Goal: Transaction & Acquisition: Book appointment/travel/reservation

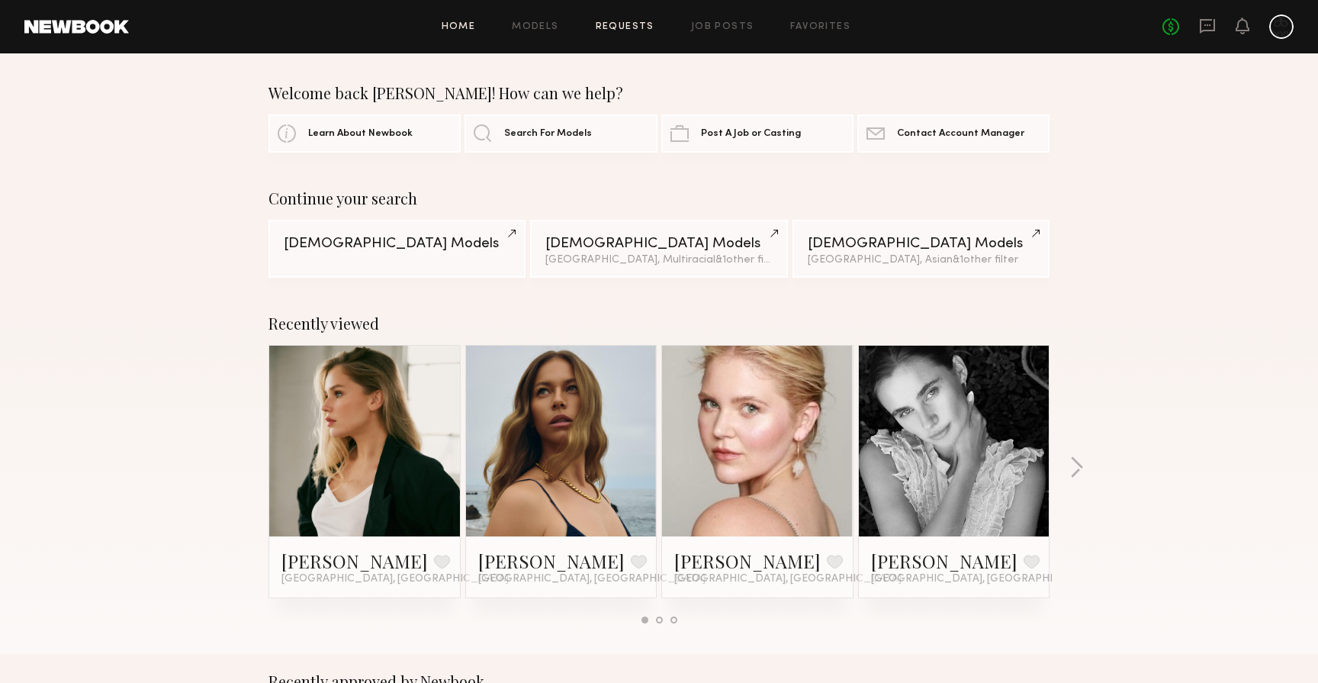
click at [642, 30] on link "Requests" at bounding box center [625, 27] width 59 height 10
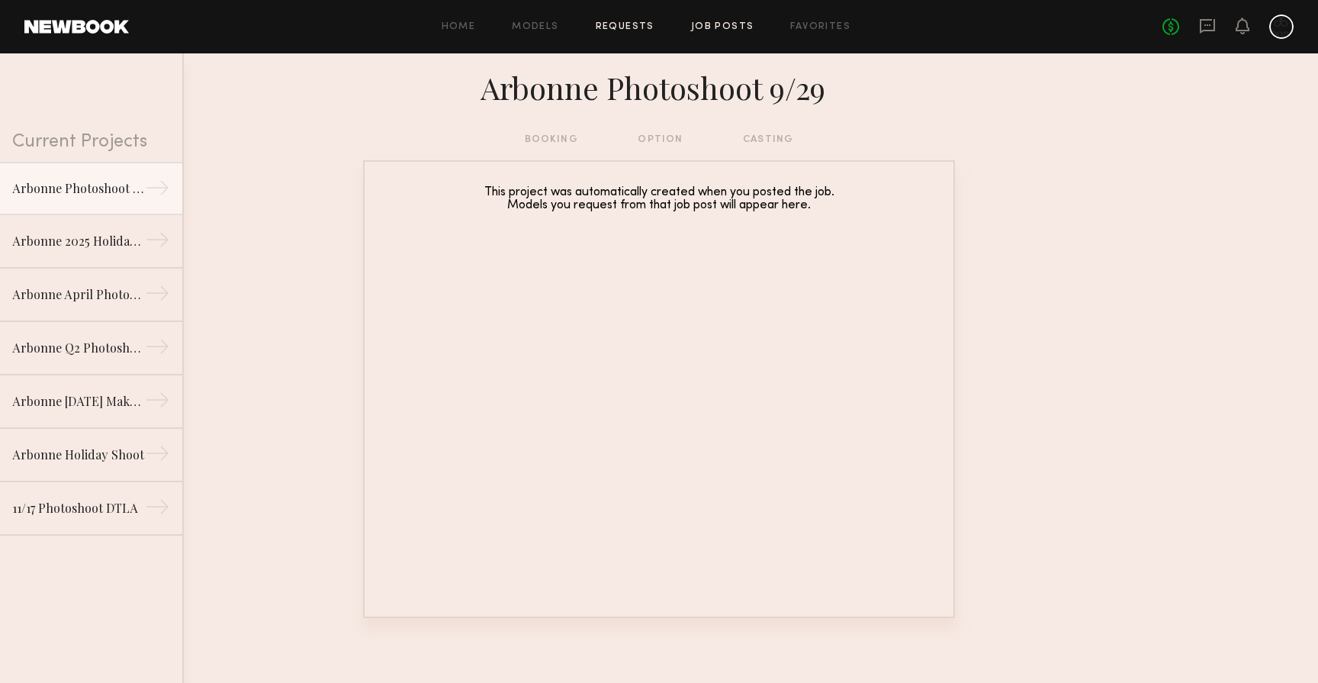
click at [720, 27] on link "Job Posts" at bounding box center [722, 27] width 63 height 10
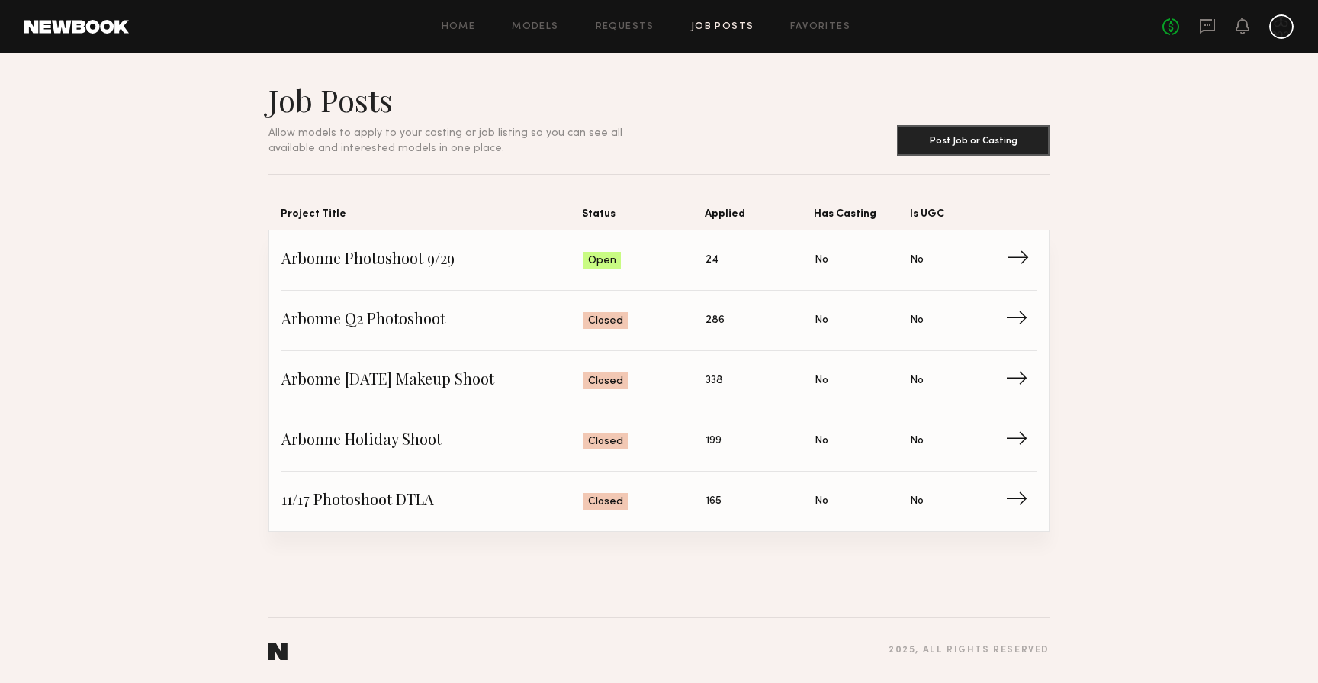
click at [477, 256] on span "Arbonne Photoshoot 9/29" at bounding box center [432, 260] width 302 height 23
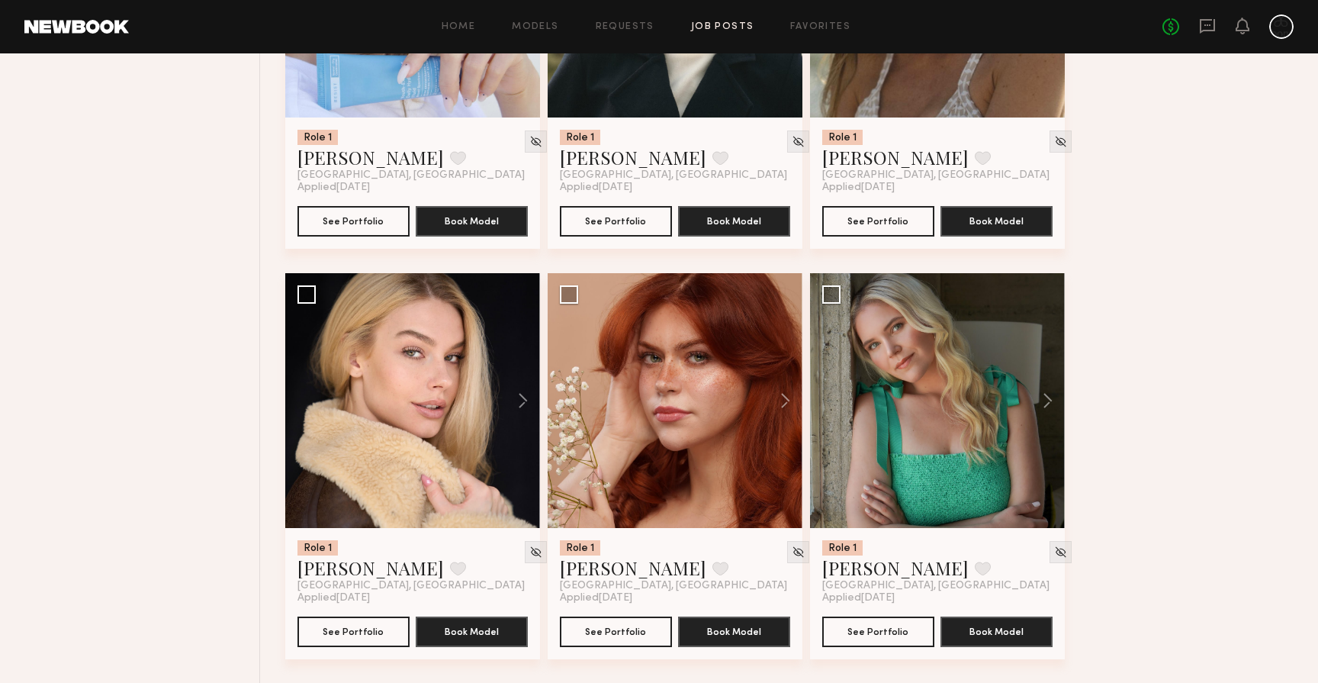
scroll to position [1209, 0]
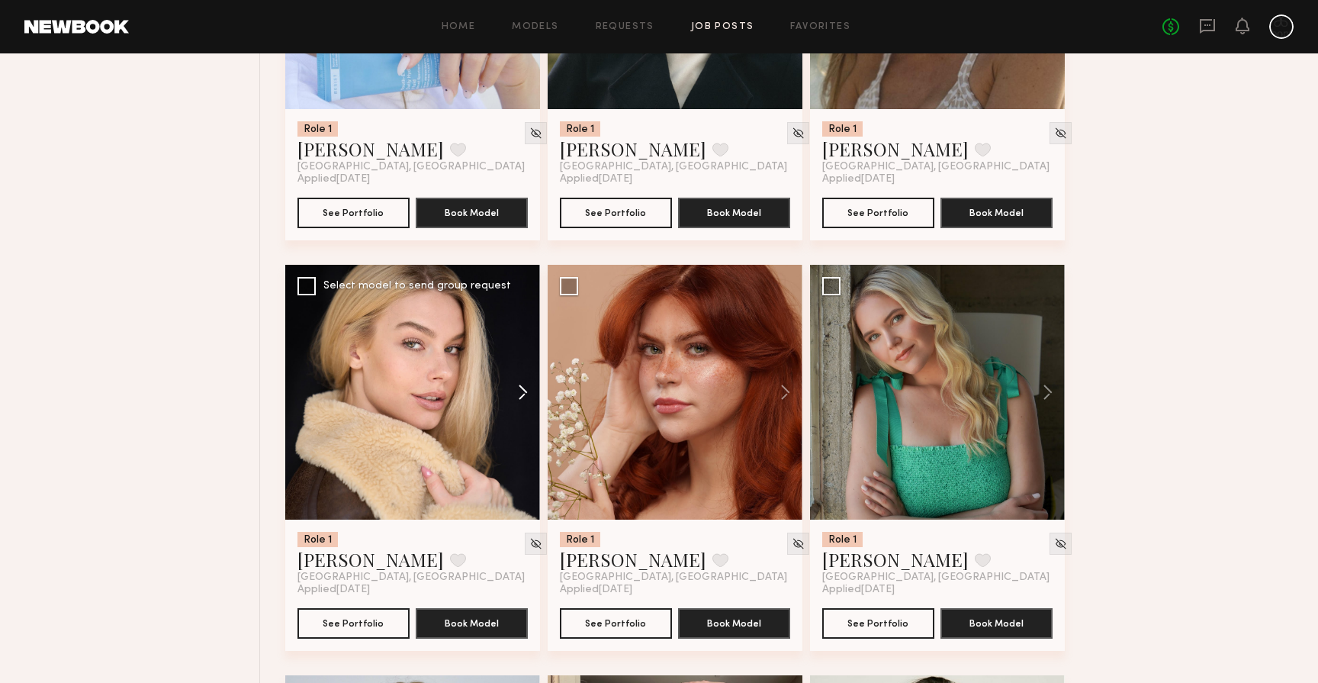
click at [526, 394] on button at bounding box center [515, 392] width 49 height 255
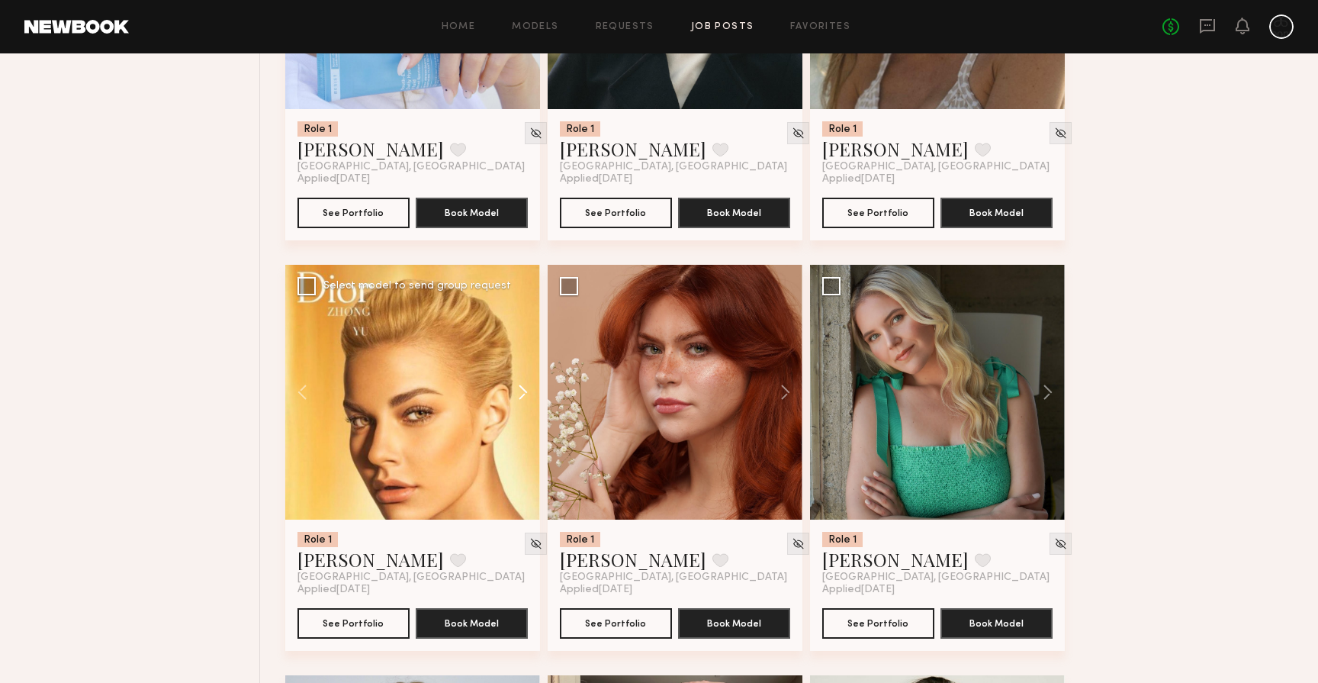
click at [526, 394] on button at bounding box center [515, 392] width 49 height 255
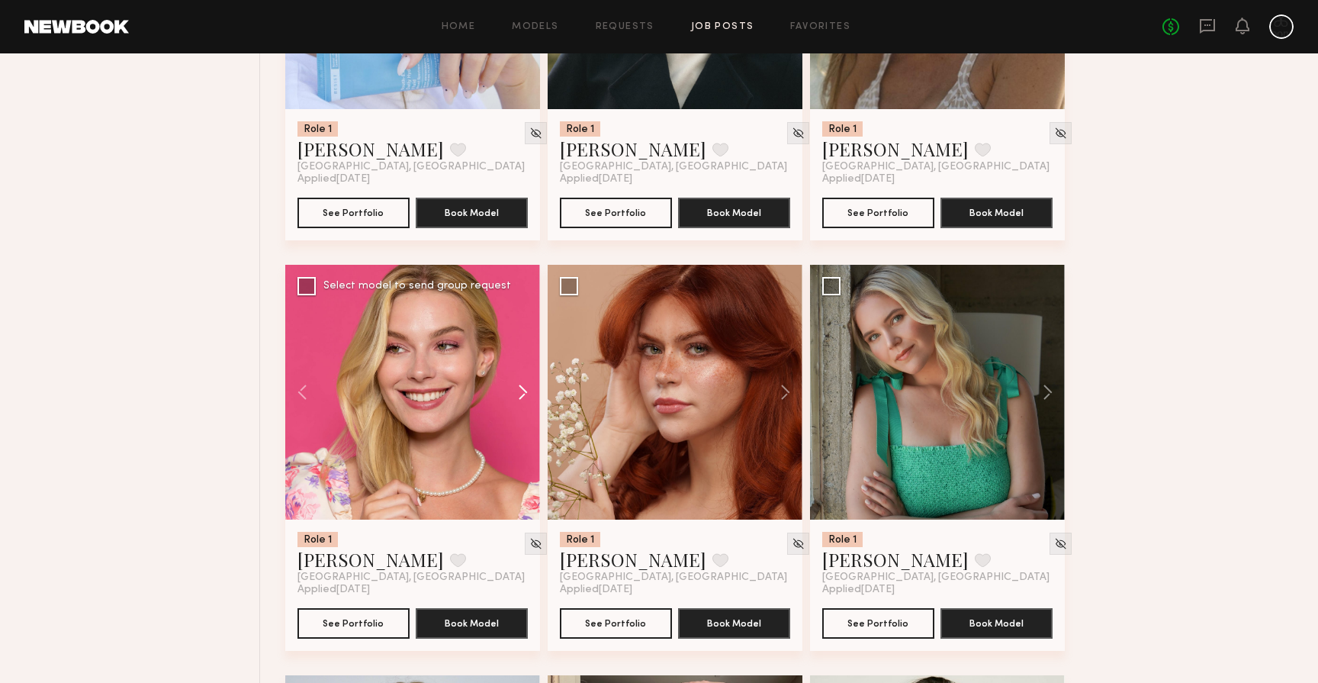
click at [526, 394] on button at bounding box center [515, 392] width 49 height 255
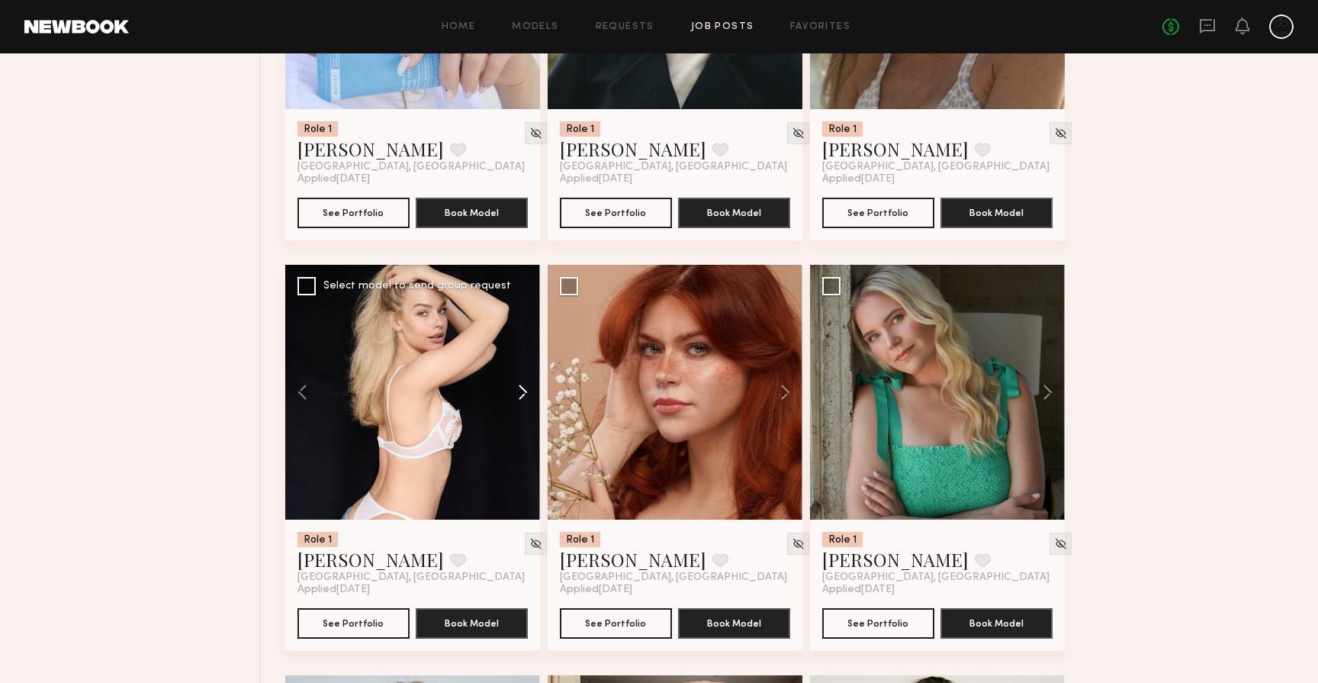
click at [526, 394] on button at bounding box center [515, 392] width 49 height 255
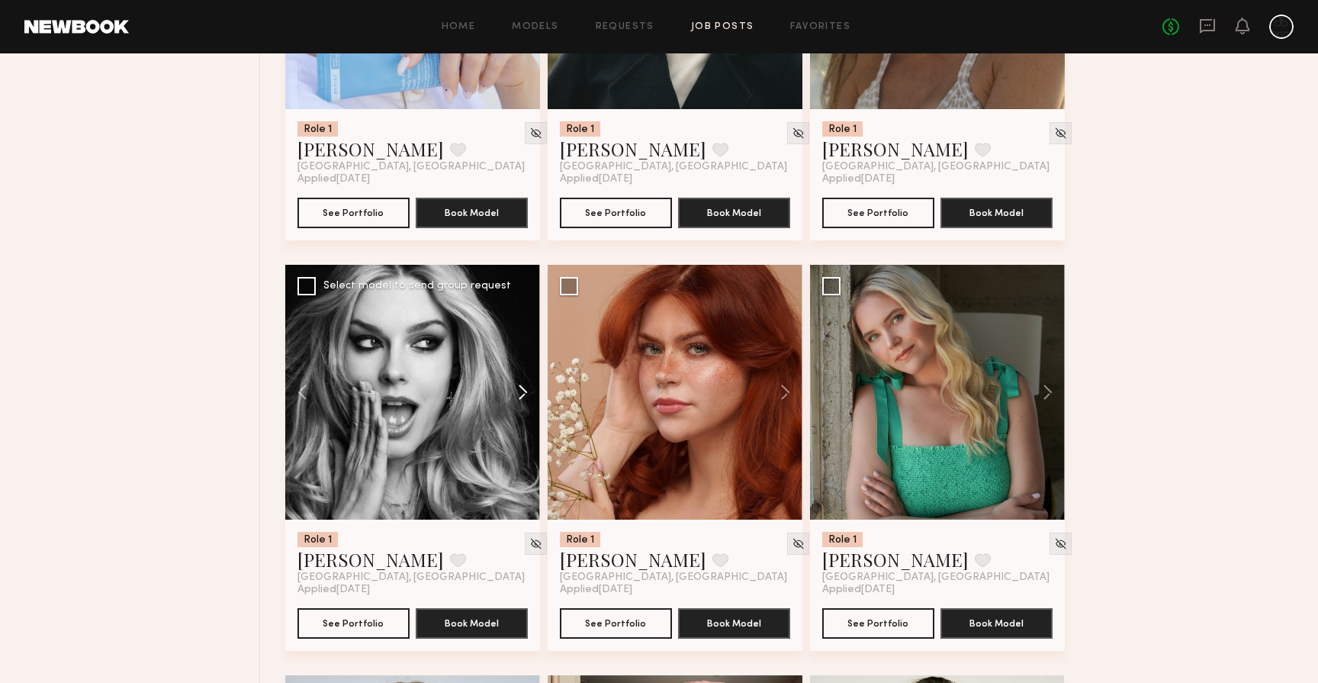
click at [526, 394] on button at bounding box center [515, 392] width 49 height 255
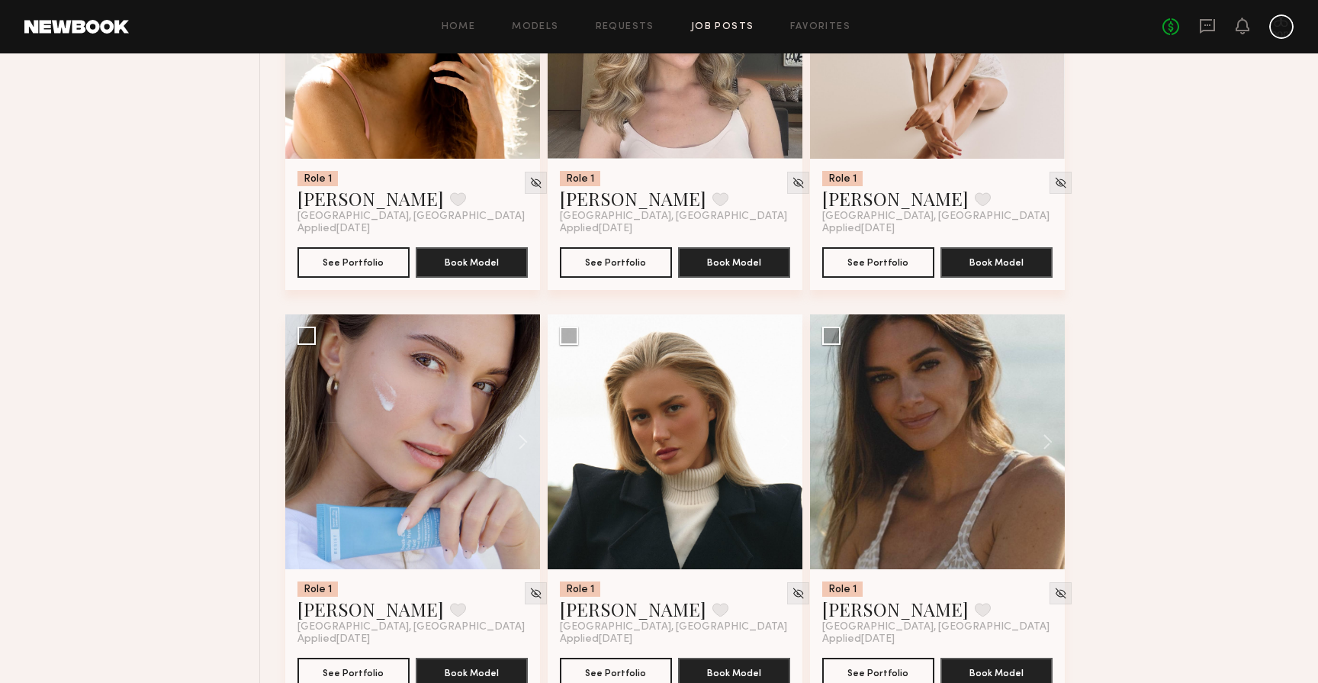
scroll to position [748, 0]
click at [518, 432] on button at bounding box center [515, 442] width 49 height 255
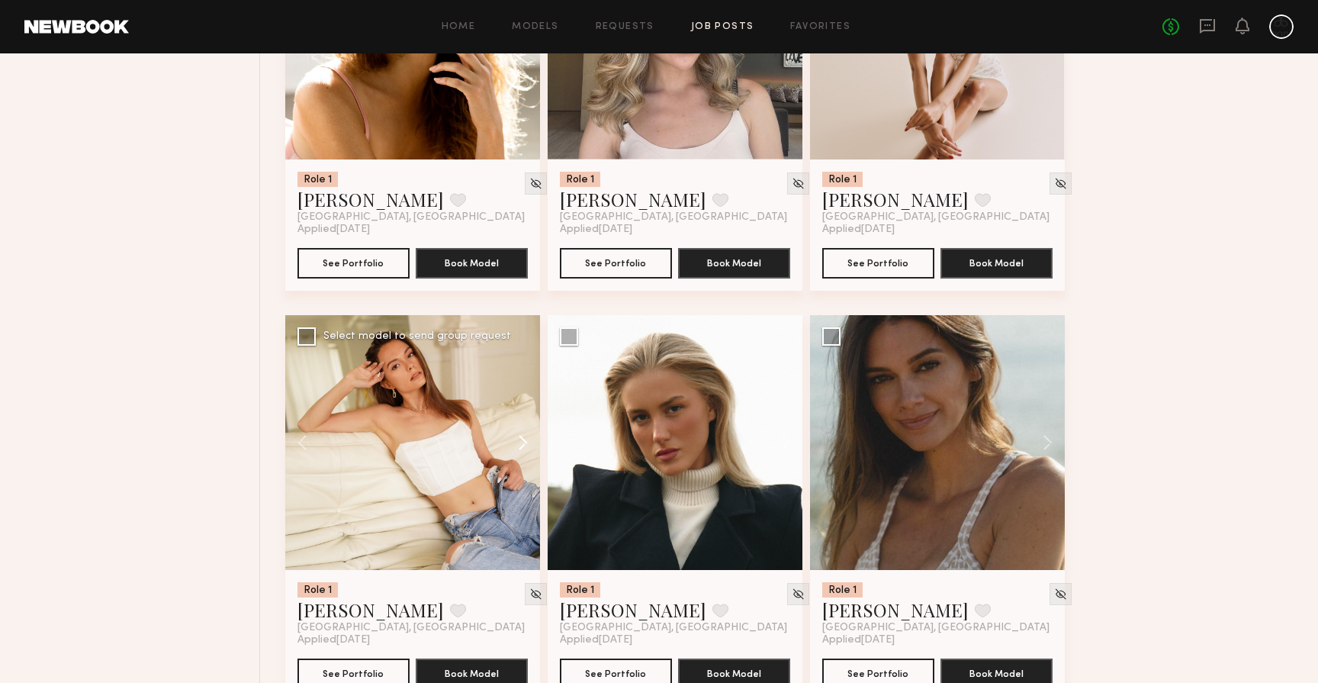
click at [518, 432] on button at bounding box center [515, 442] width 49 height 255
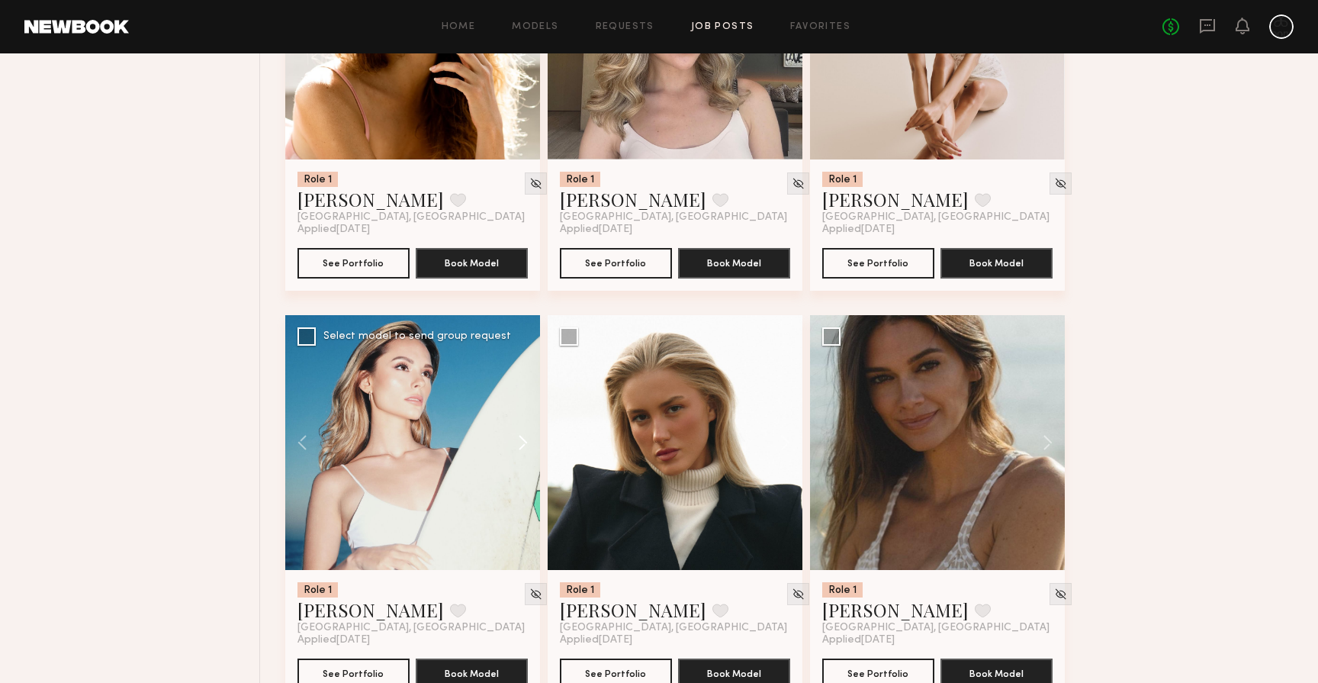
click at [518, 432] on button at bounding box center [515, 442] width 49 height 255
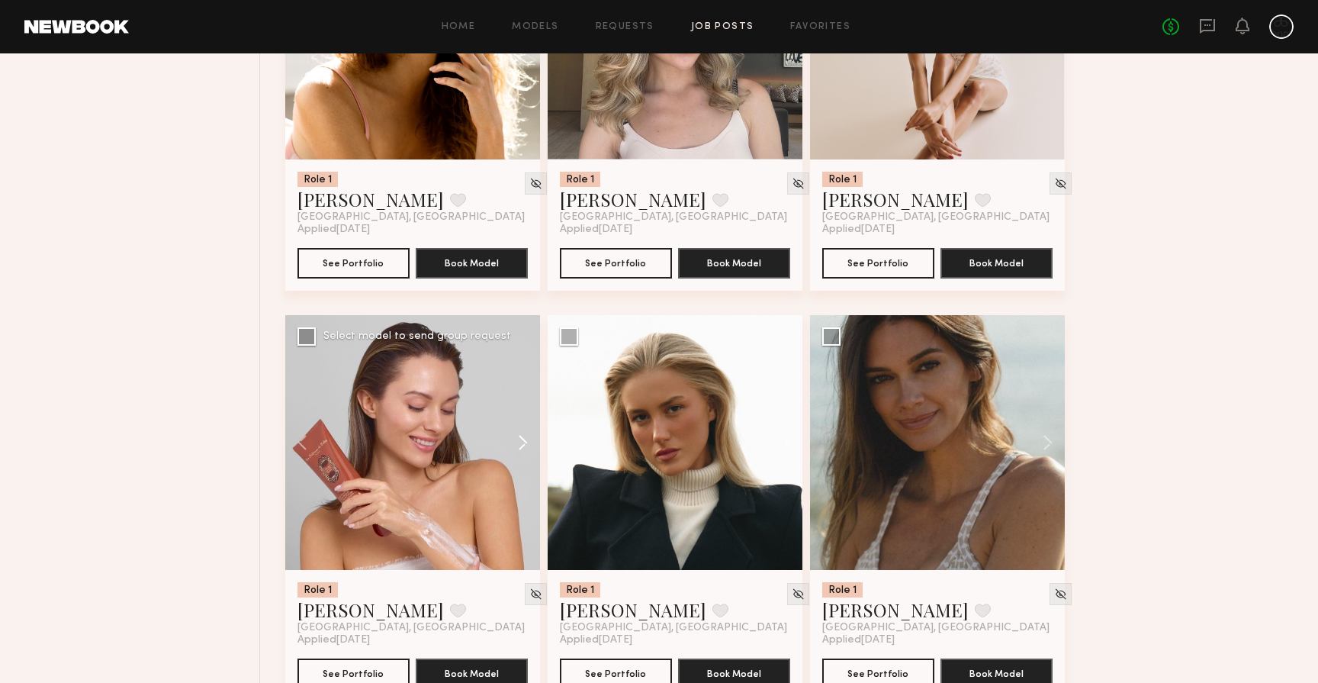
click at [518, 432] on button at bounding box center [515, 442] width 49 height 255
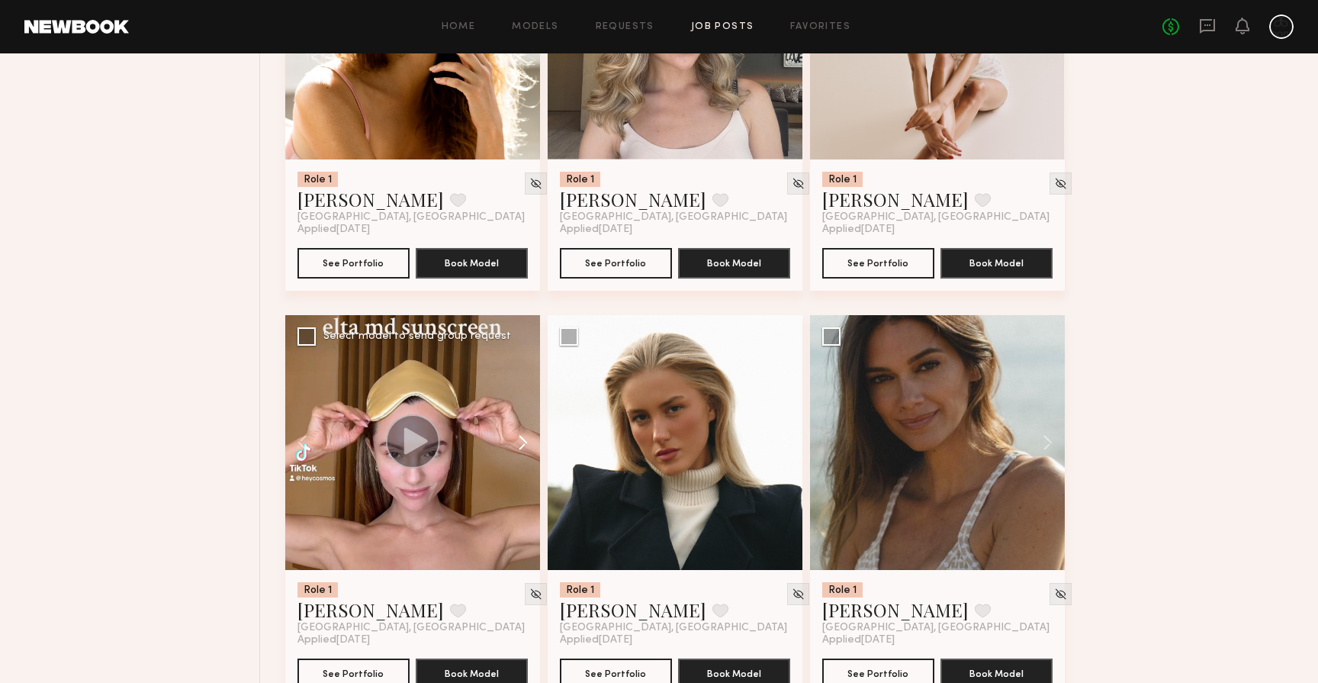
click at [518, 432] on button at bounding box center [515, 442] width 49 height 255
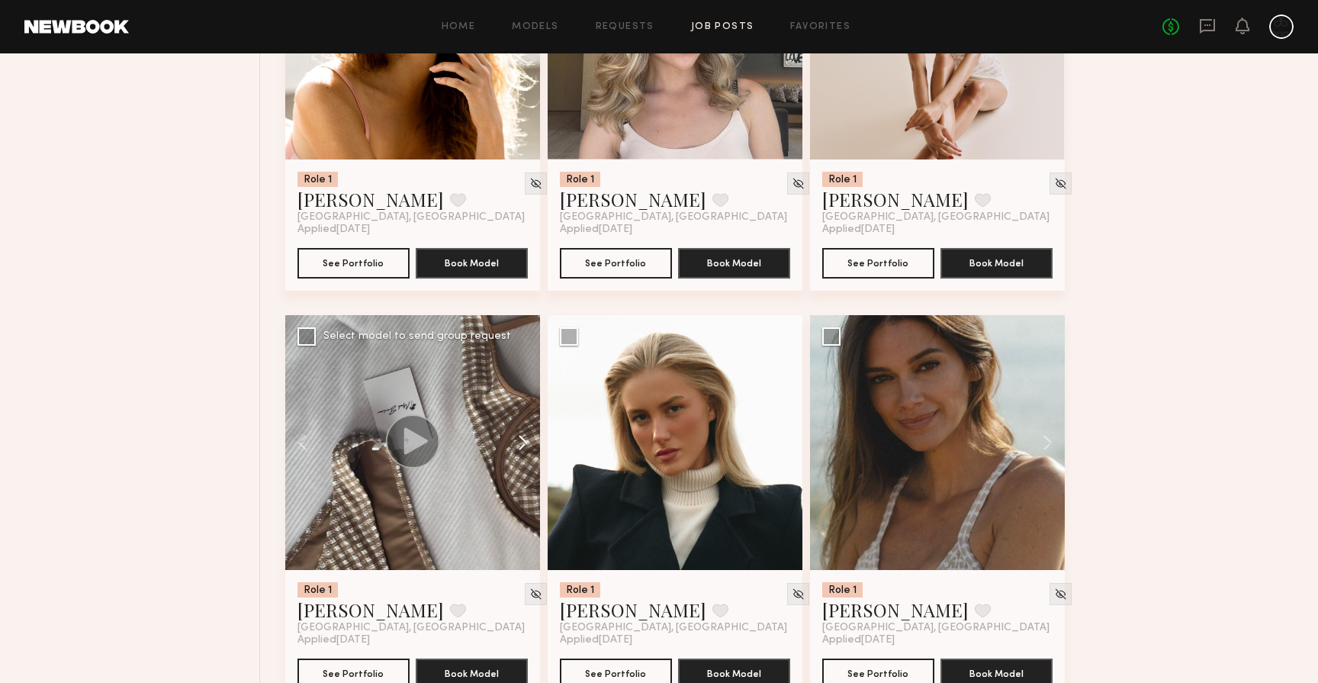
click at [518, 432] on button at bounding box center [515, 442] width 49 height 255
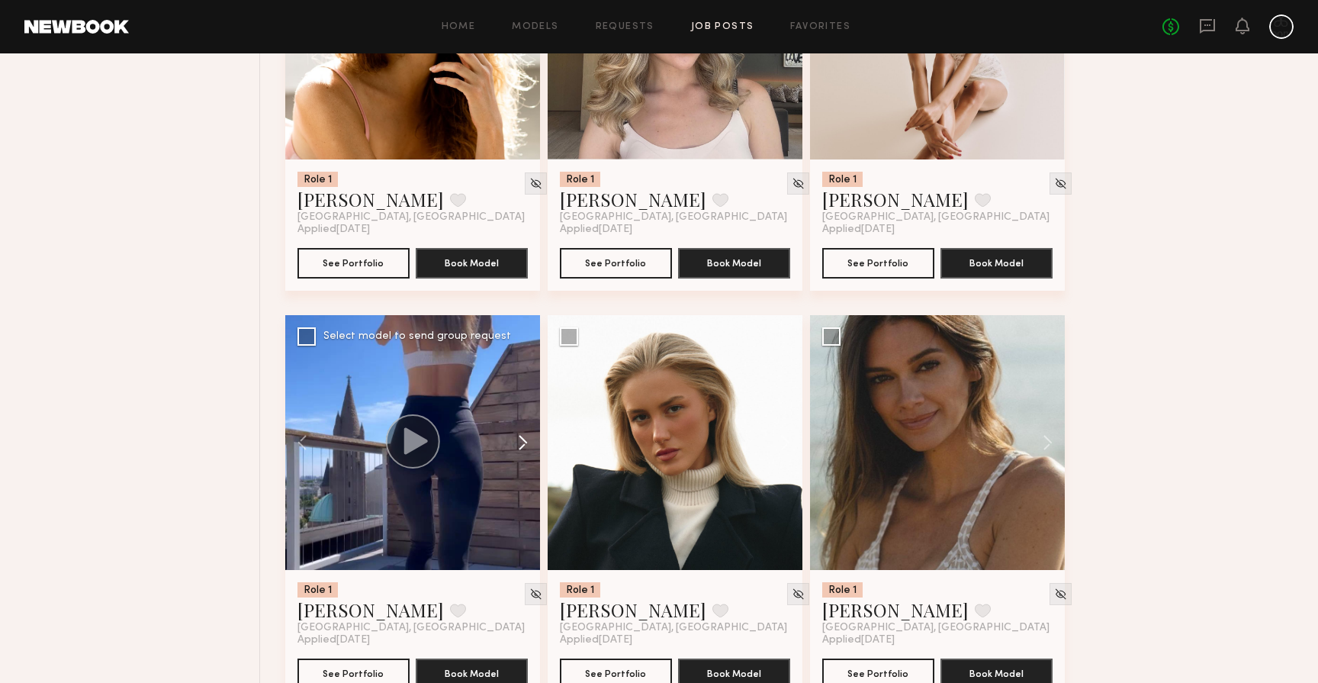
click at [518, 432] on button at bounding box center [515, 442] width 49 height 255
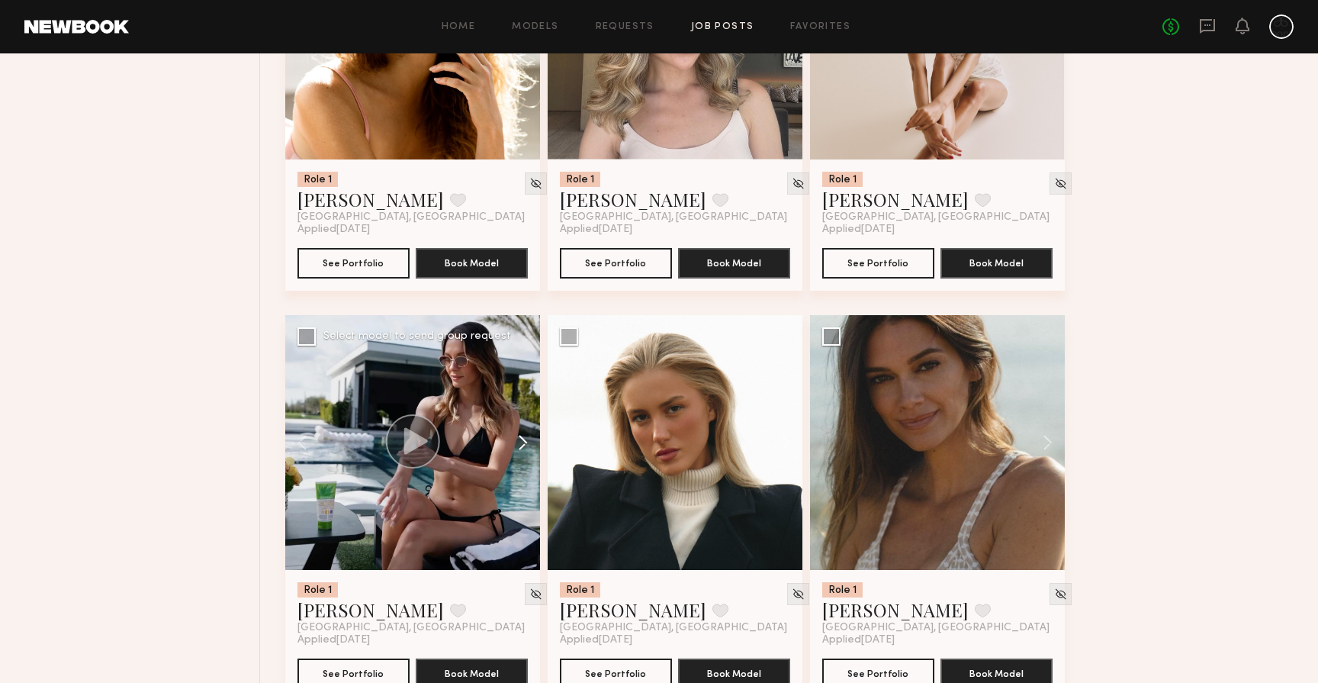
click at [518, 432] on button at bounding box center [515, 442] width 49 height 255
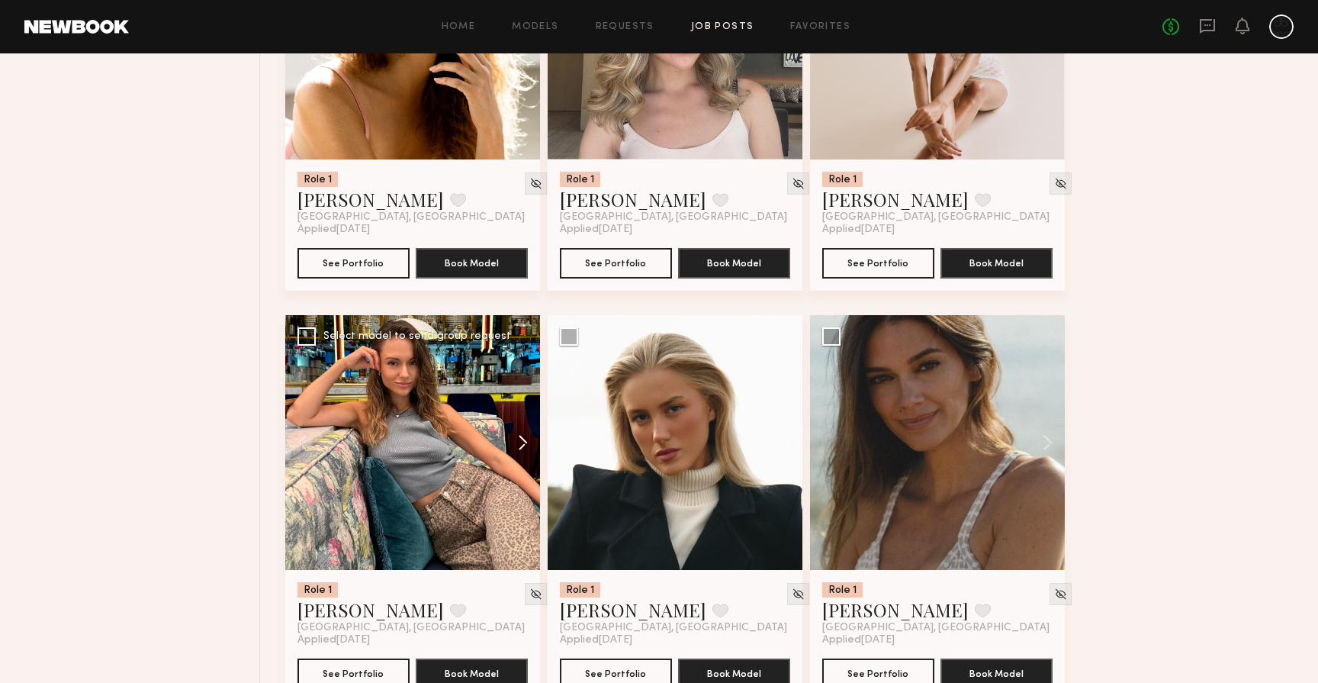
click at [518, 432] on button at bounding box center [515, 442] width 49 height 255
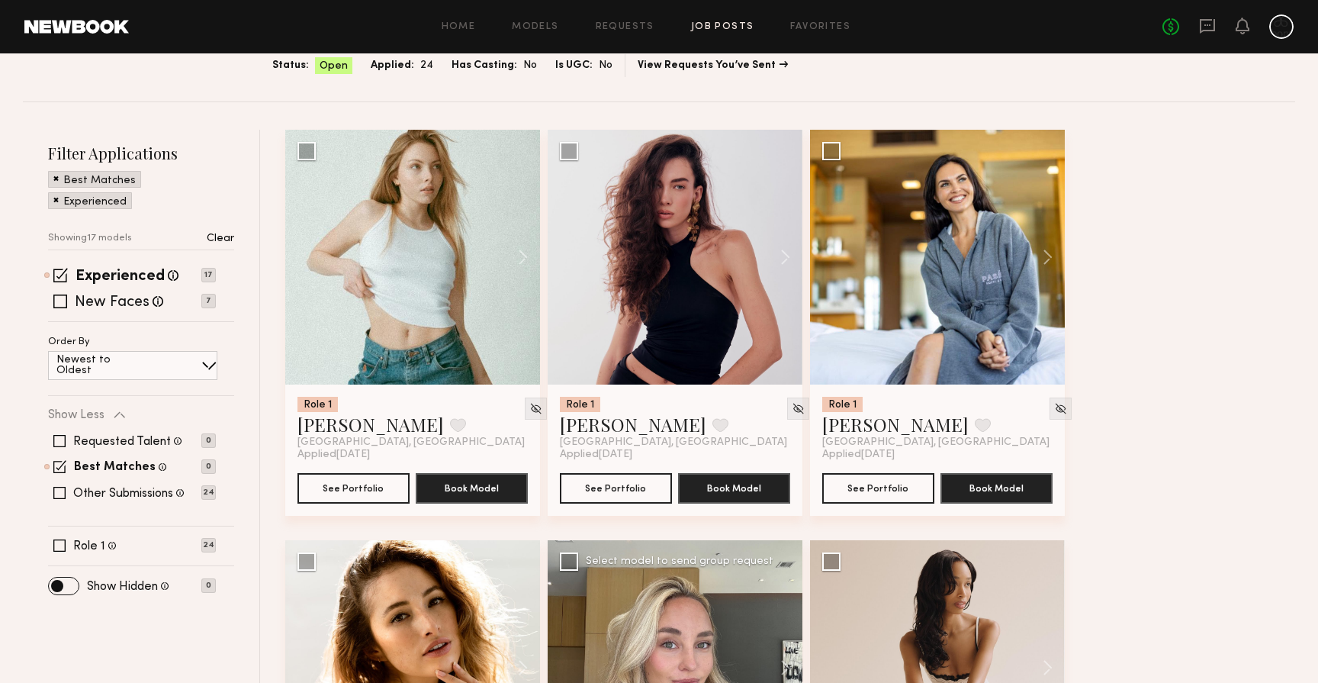
scroll to position [108, 0]
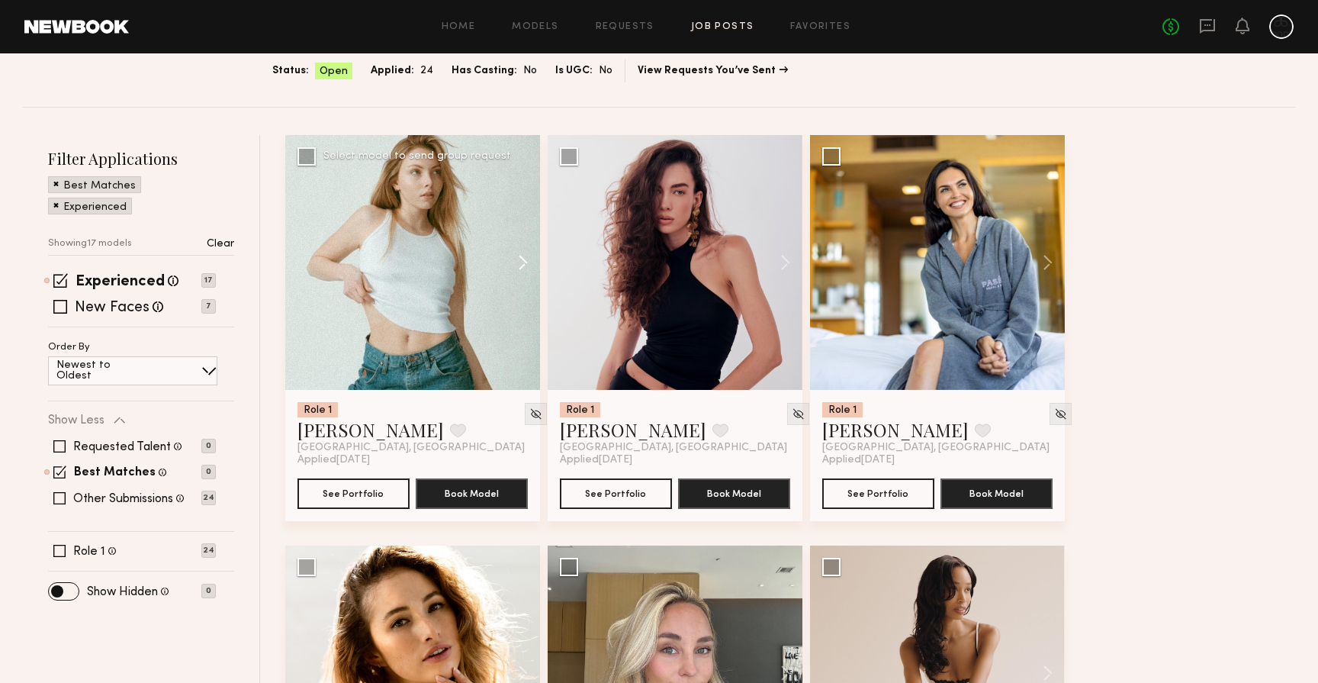
click at [523, 255] on button at bounding box center [515, 262] width 49 height 255
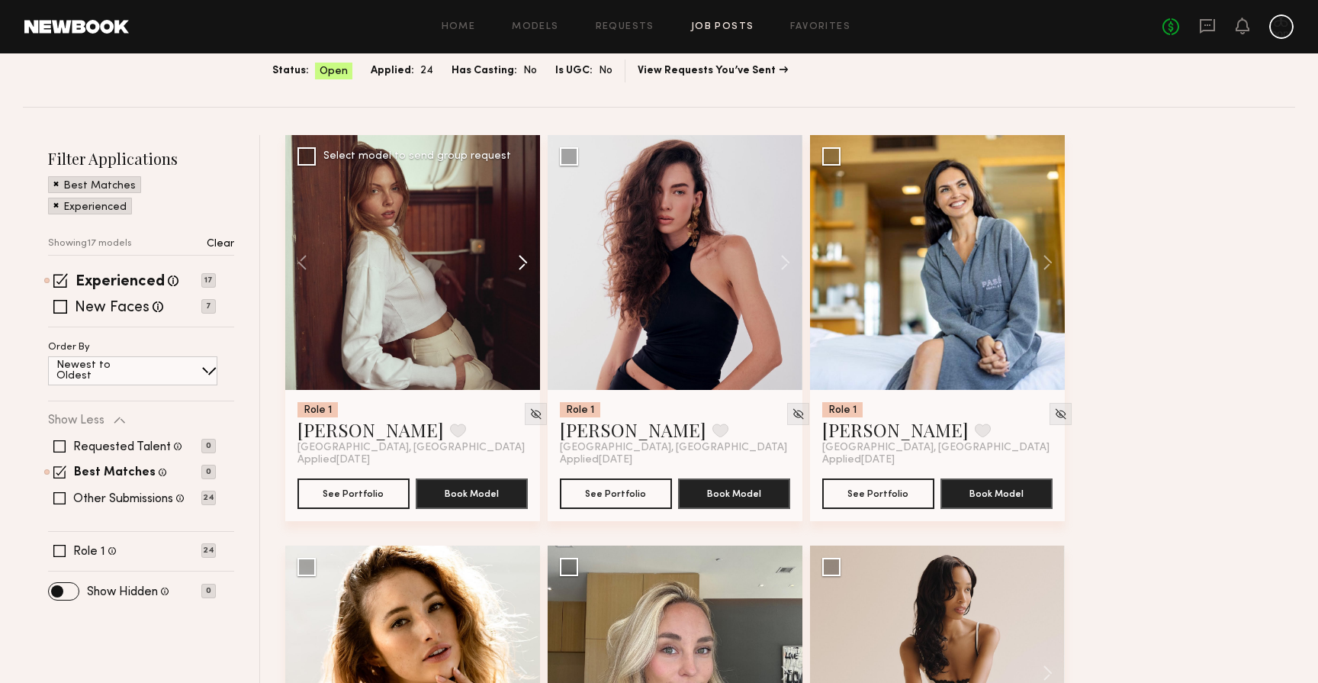
click at [523, 255] on button at bounding box center [515, 262] width 49 height 255
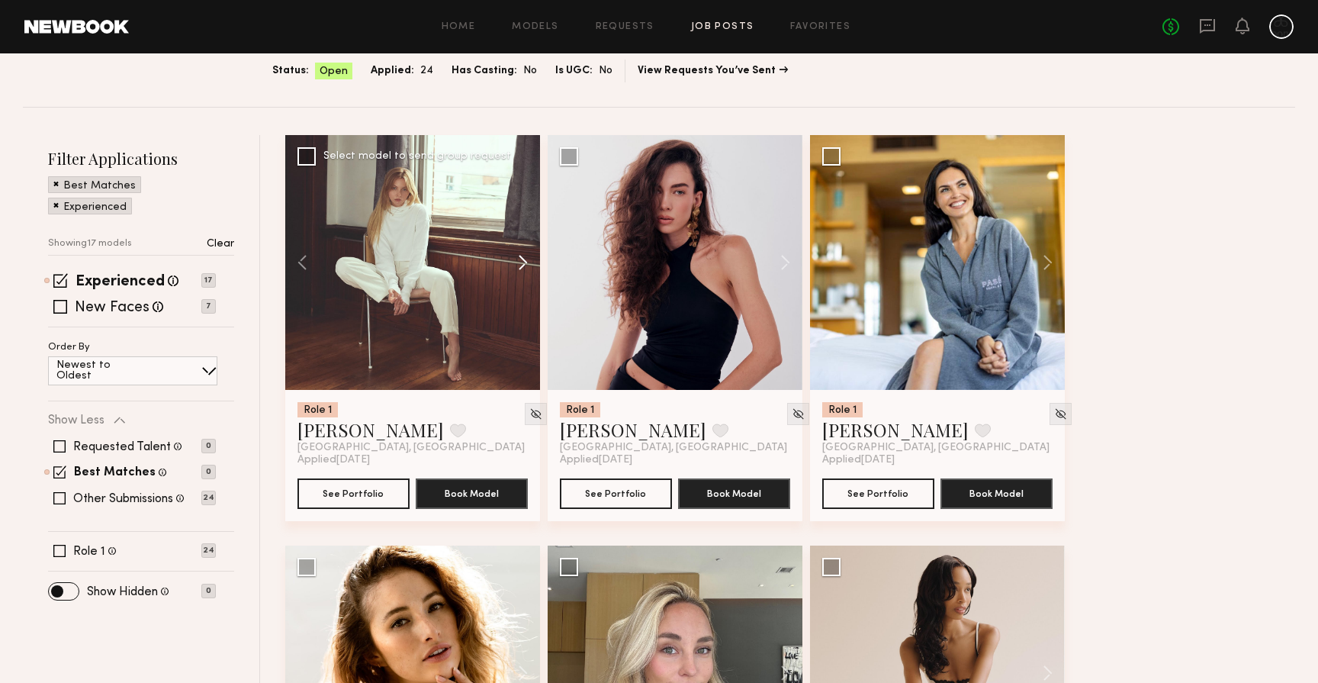
click at [523, 255] on button at bounding box center [515, 262] width 49 height 255
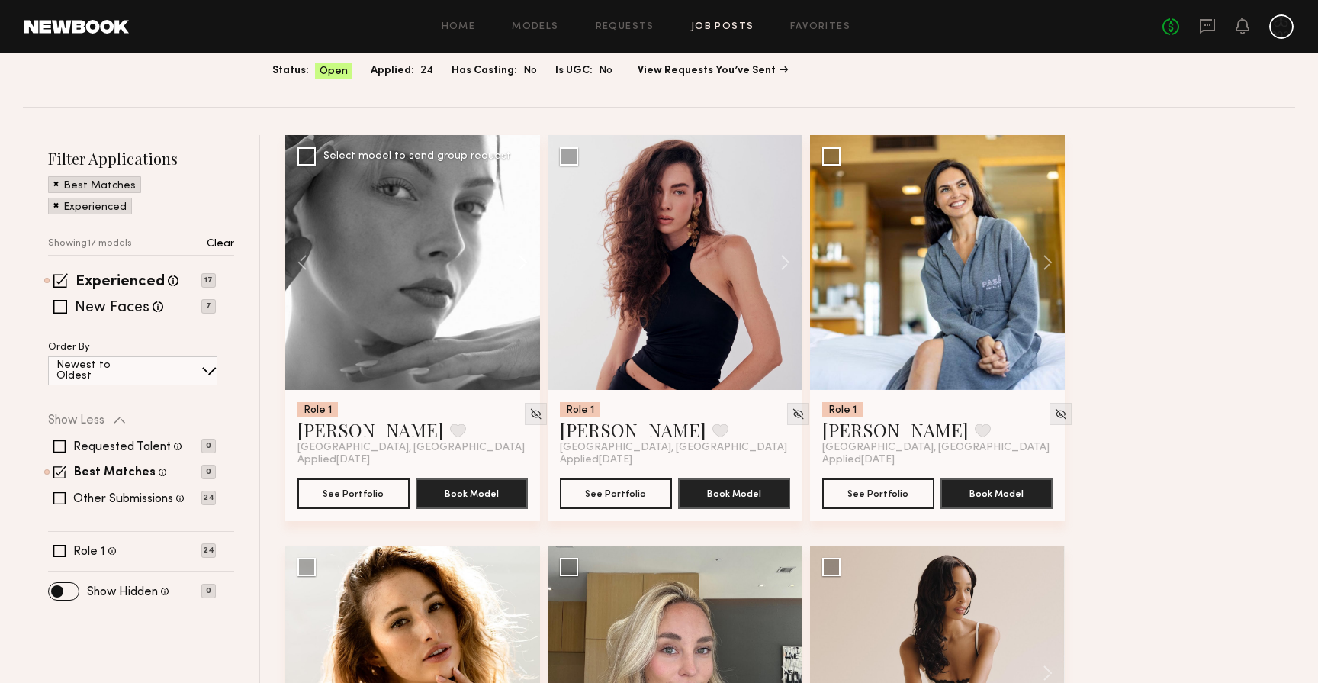
click at [523, 255] on button at bounding box center [515, 262] width 49 height 255
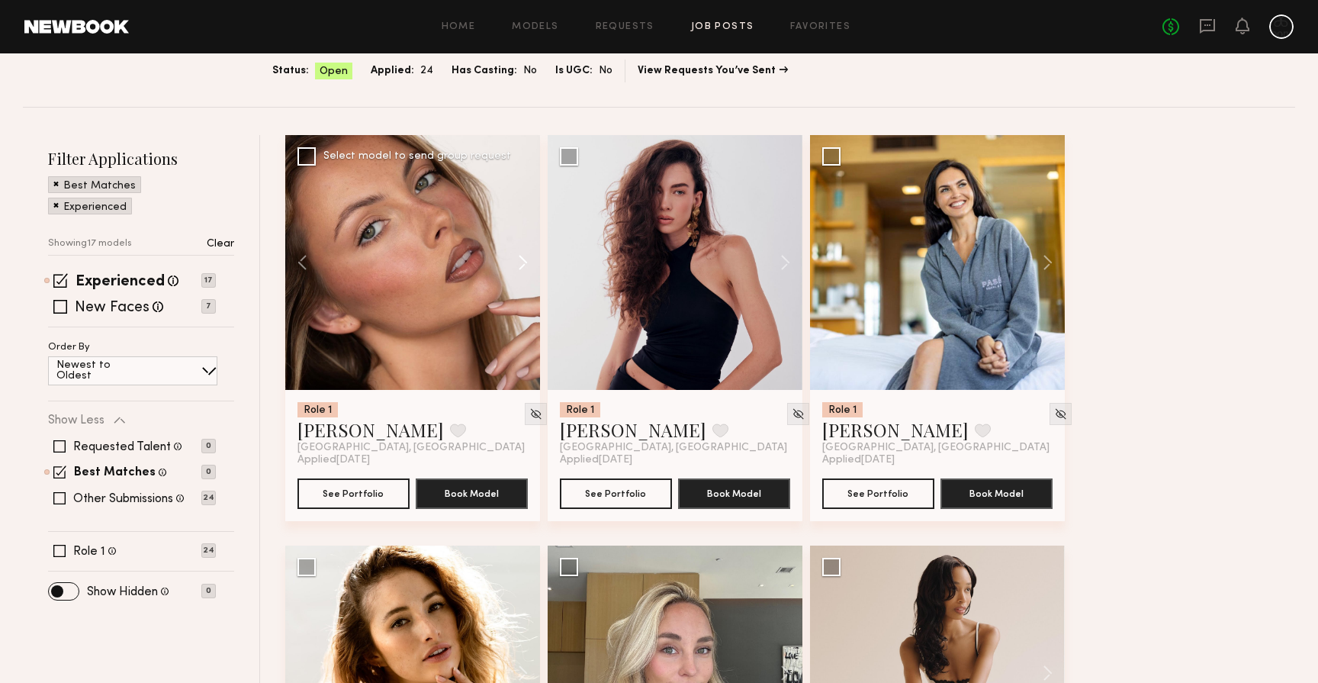
click at [523, 255] on button at bounding box center [515, 262] width 49 height 255
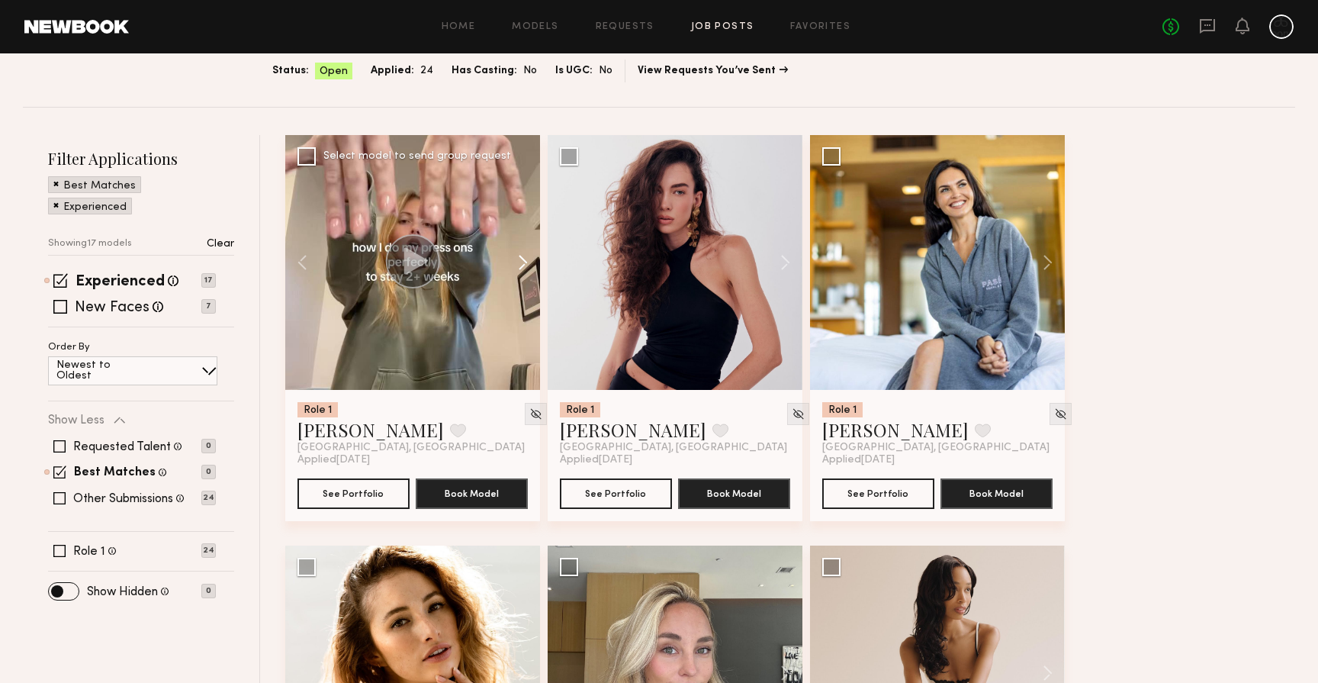
click at [523, 255] on button at bounding box center [515, 262] width 49 height 255
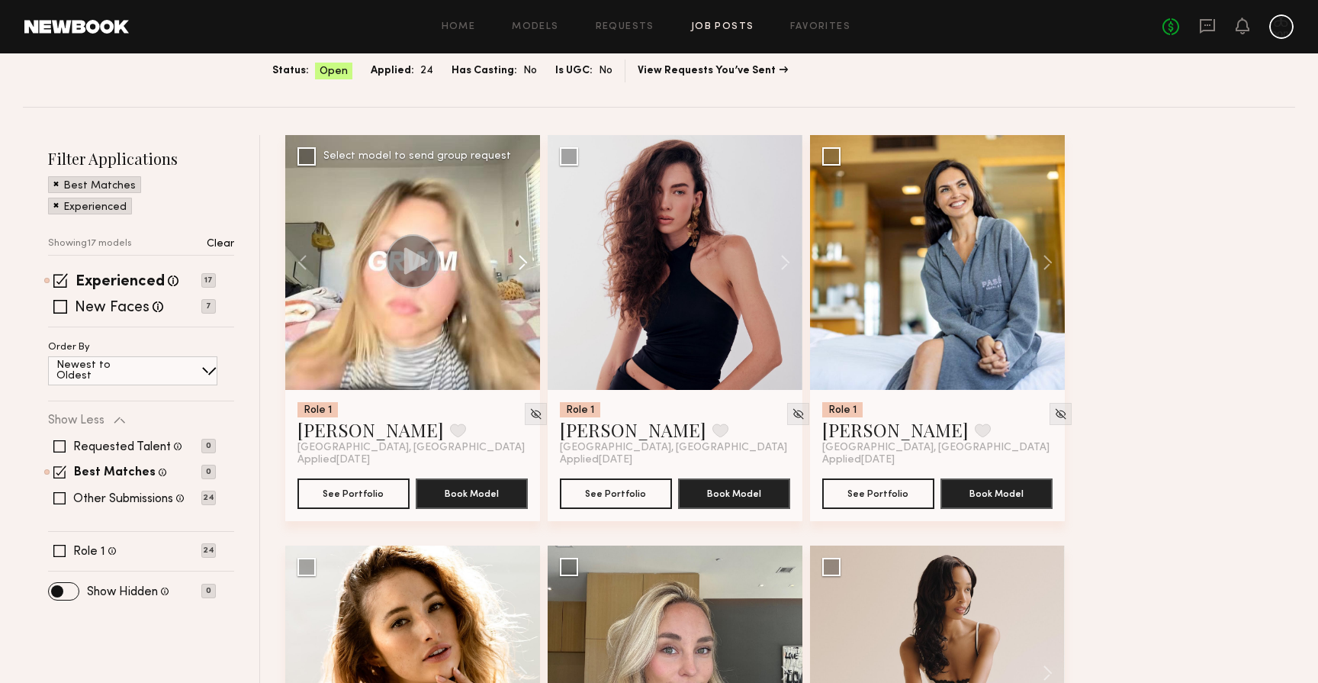
click at [523, 255] on button at bounding box center [515, 262] width 49 height 255
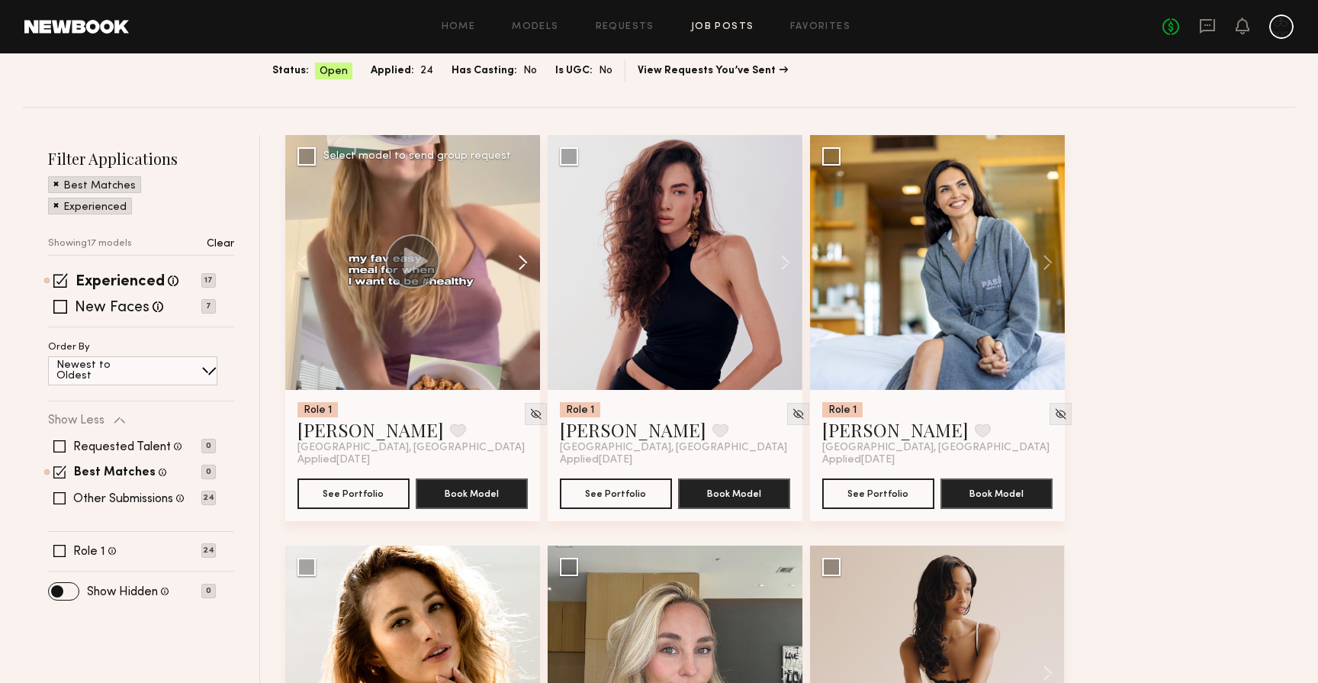
click at [523, 255] on button at bounding box center [515, 262] width 49 height 255
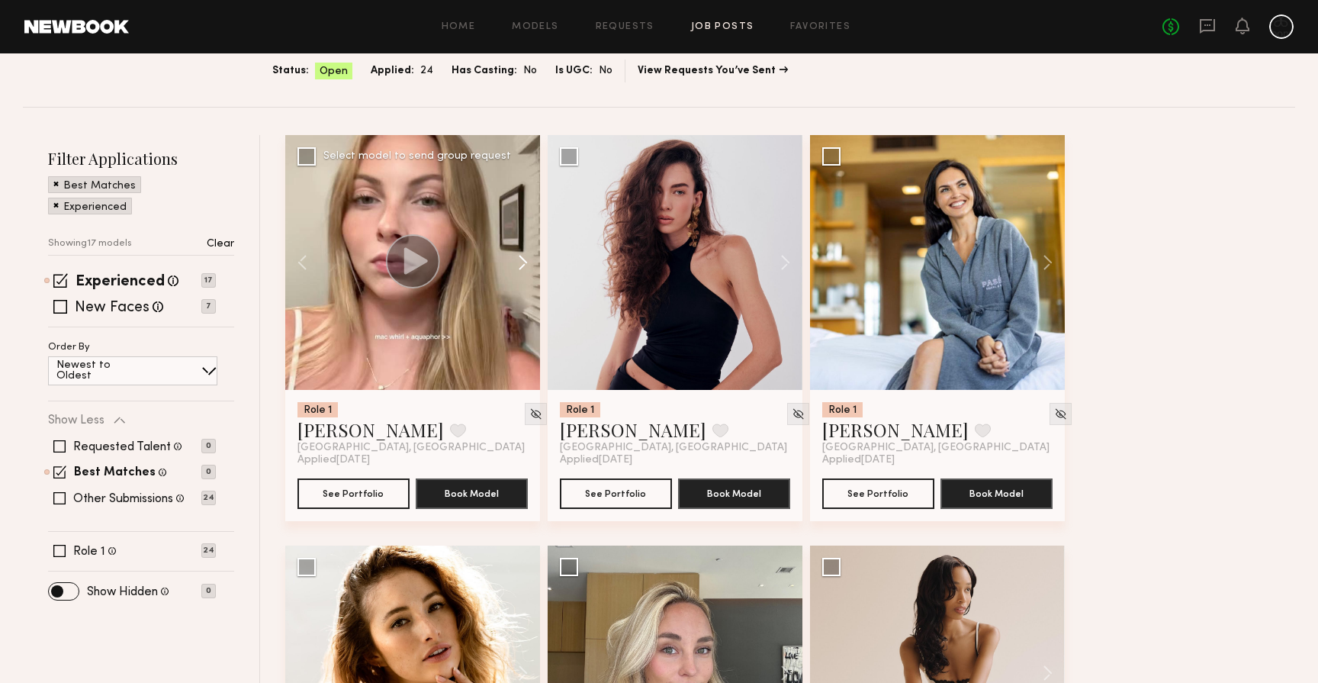
click at [523, 255] on button at bounding box center [515, 262] width 49 height 255
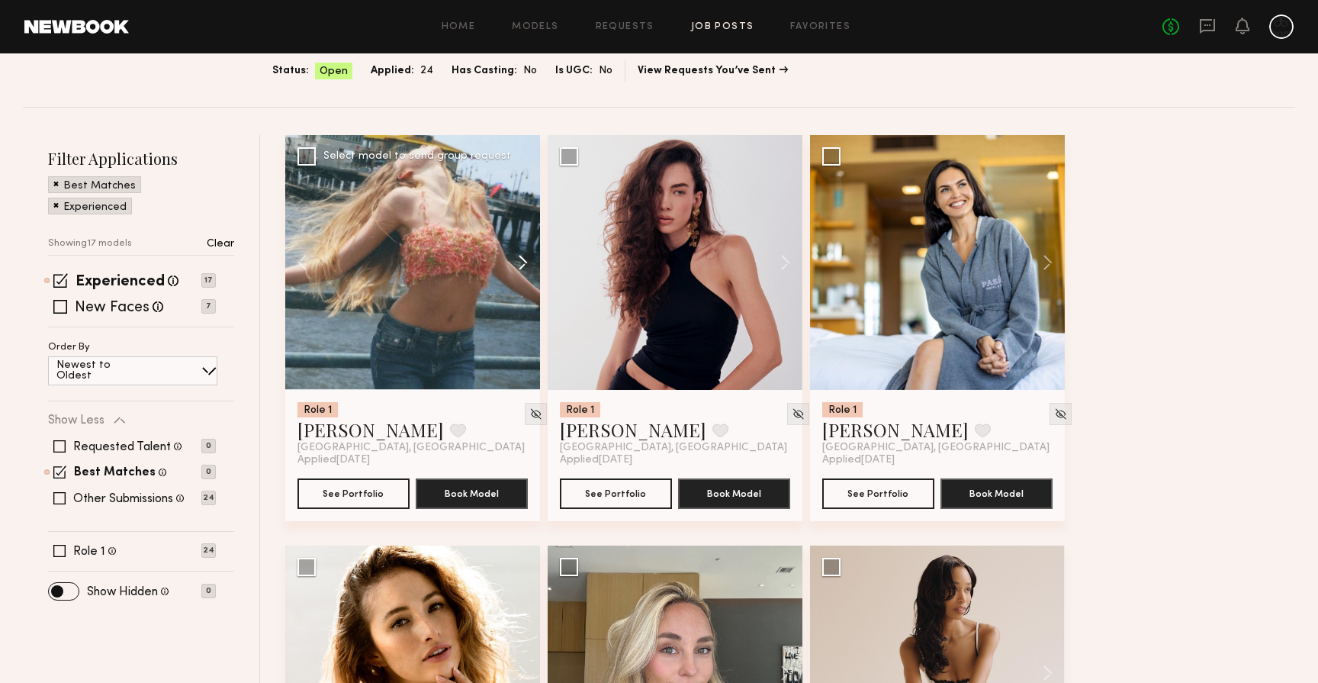
click at [523, 255] on button at bounding box center [515, 262] width 49 height 255
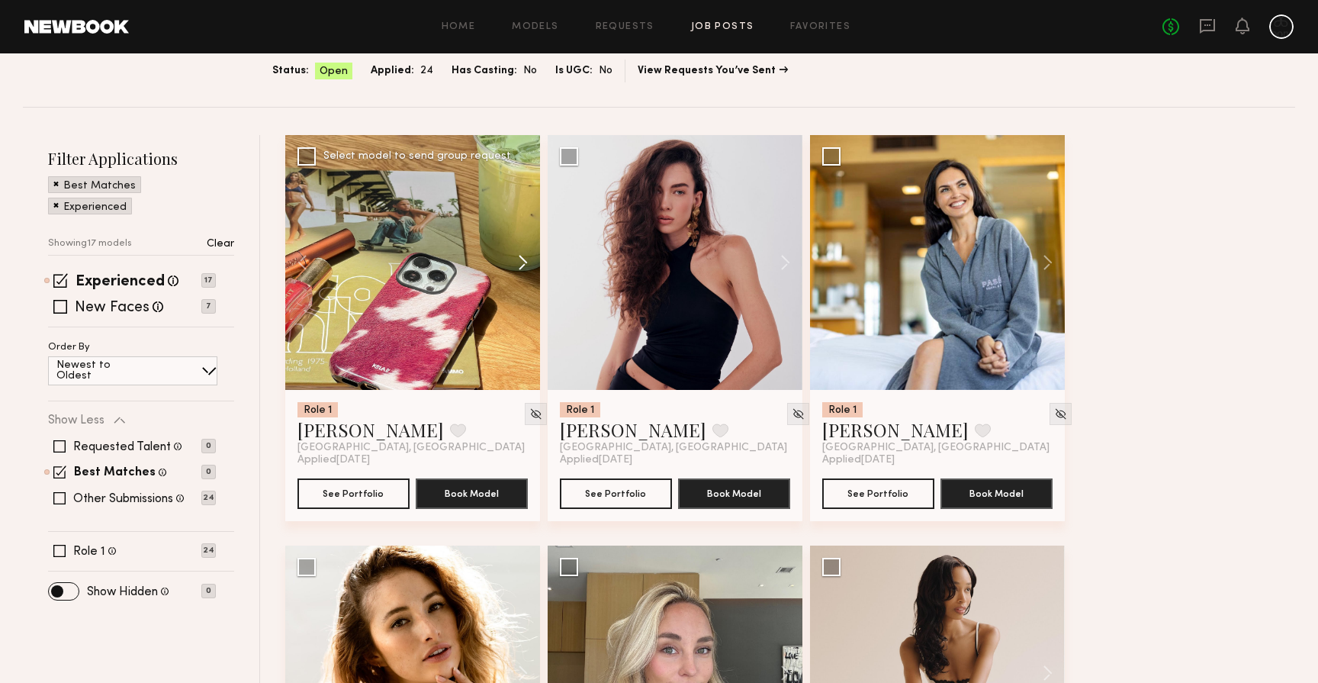
click at [523, 255] on button at bounding box center [515, 262] width 49 height 255
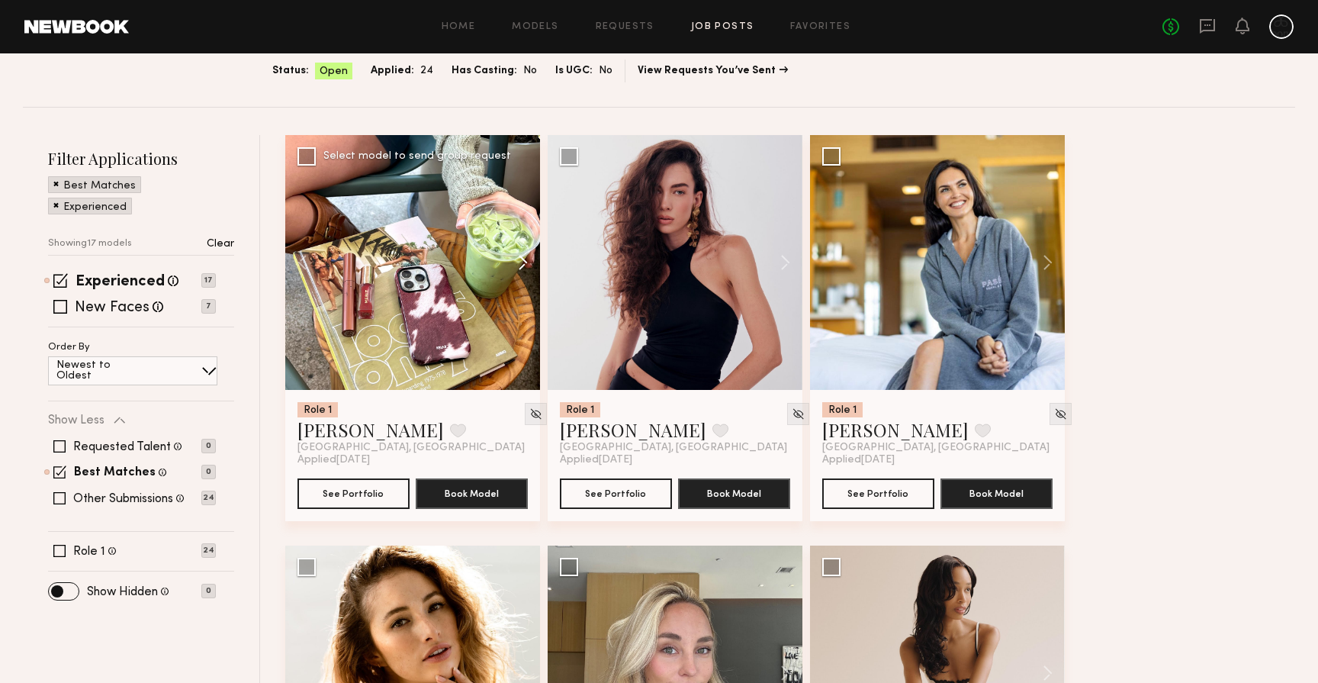
click at [523, 255] on button at bounding box center [515, 262] width 49 height 255
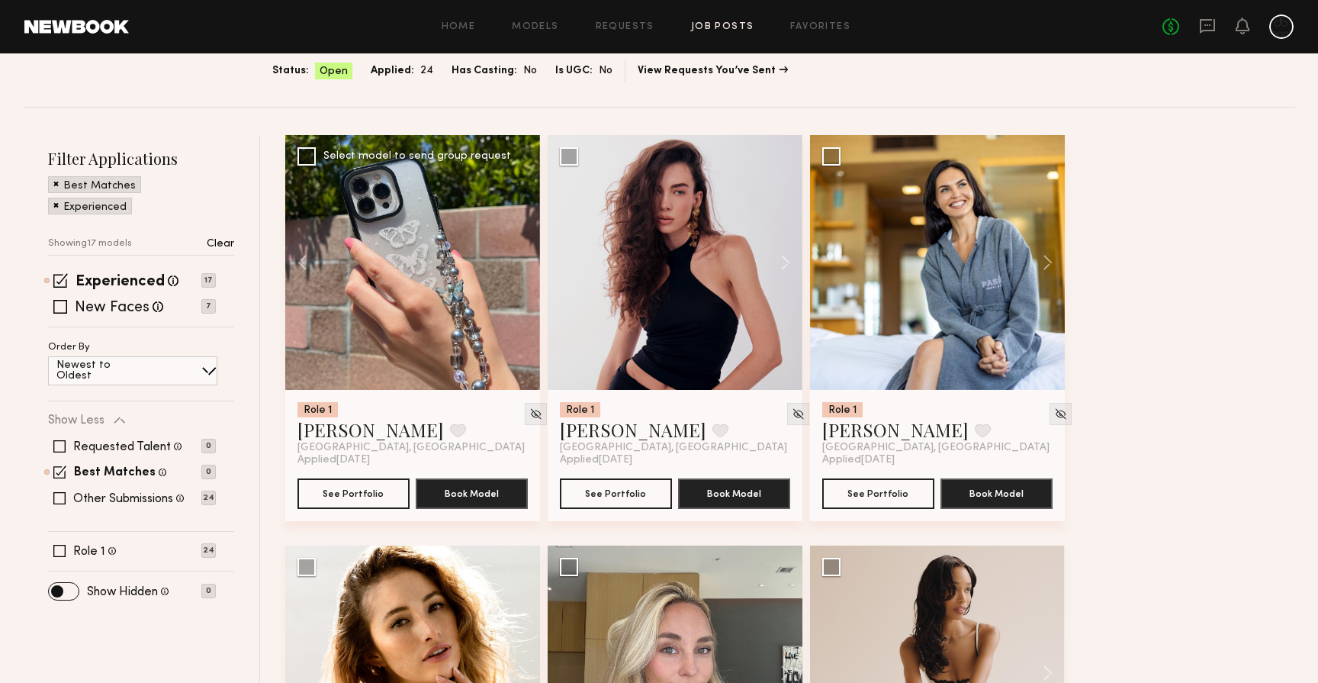
click at [523, 255] on div at bounding box center [412, 262] width 255 height 255
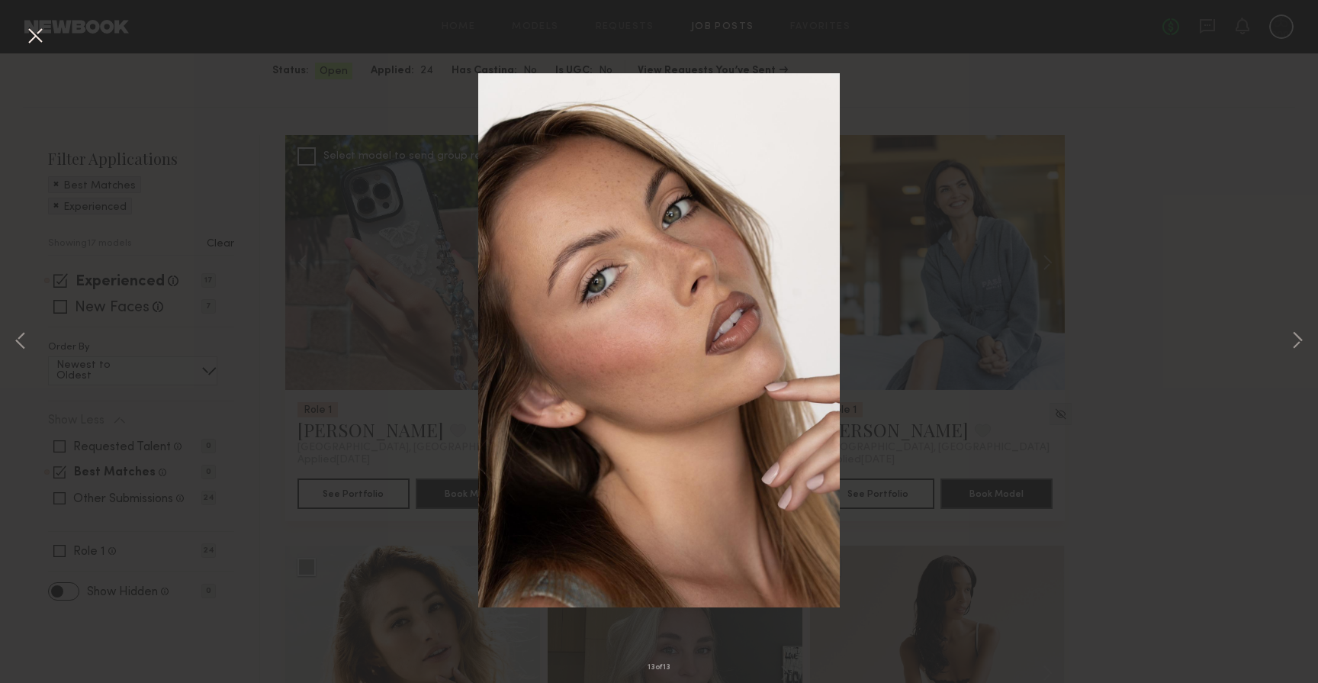
click at [940, 236] on div "13 of 13" at bounding box center [659, 341] width 1318 height 683
click at [29, 29] on button at bounding box center [35, 36] width 24 height 27
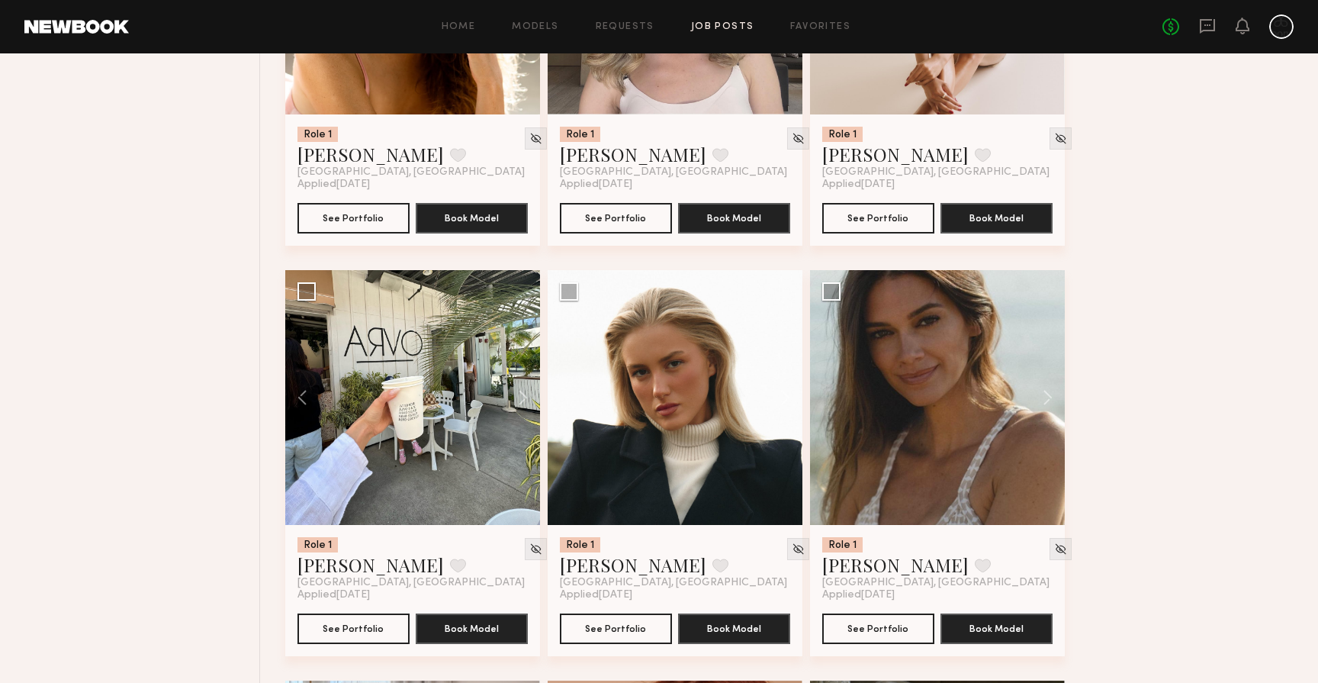
scroll to position [799, 0]
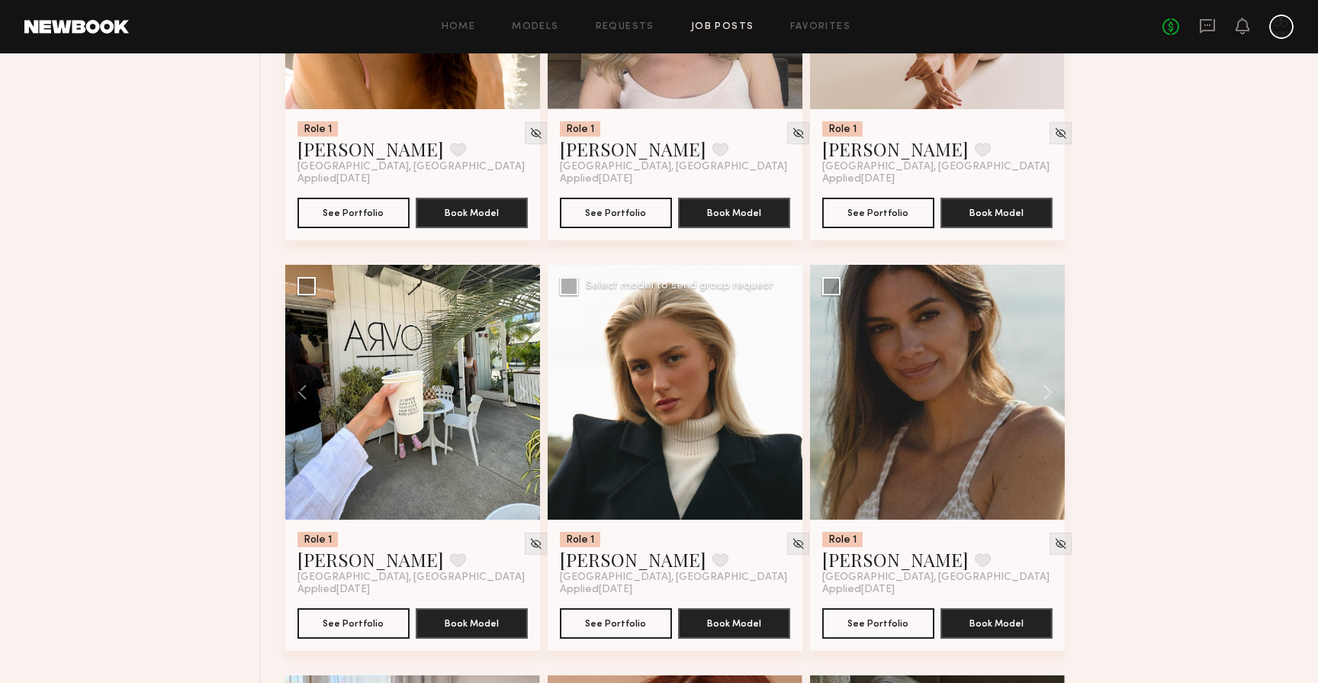
click at [783, 389] on button at bounding box center [778, 392] width 49 height 255
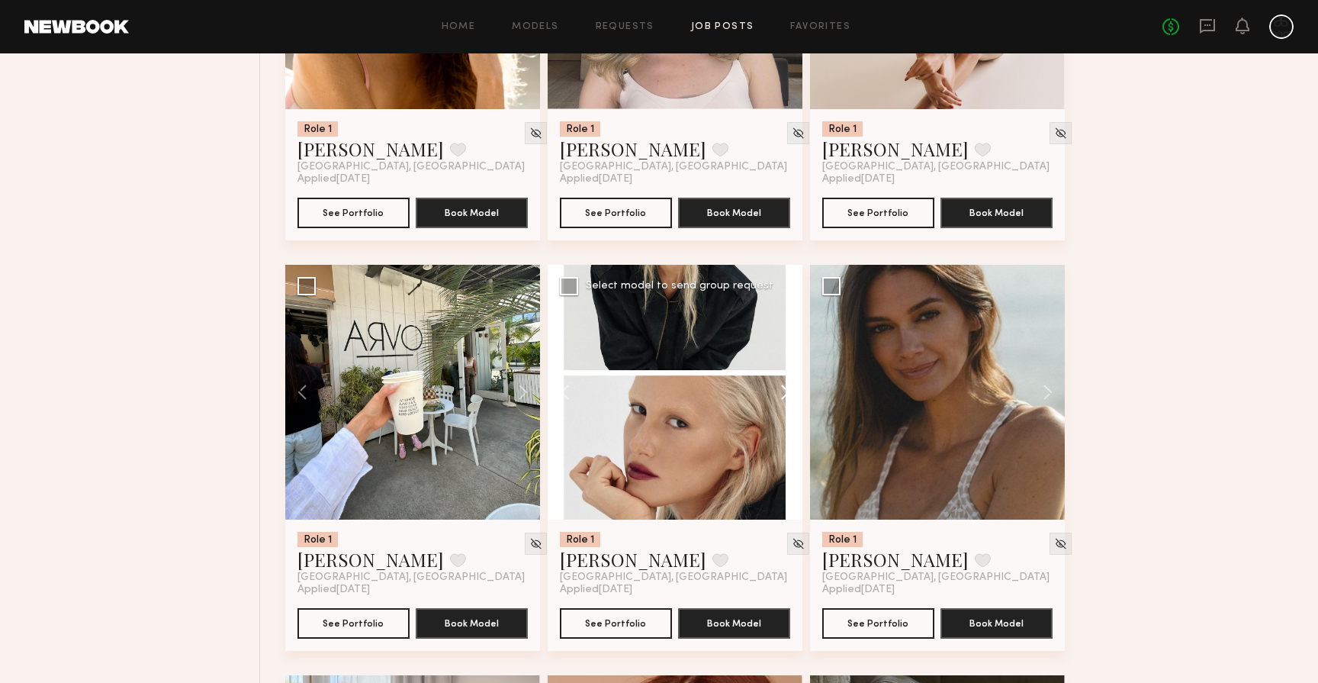
click at [783, 389] on button at bounding box center [778, 392] width 49 height 255
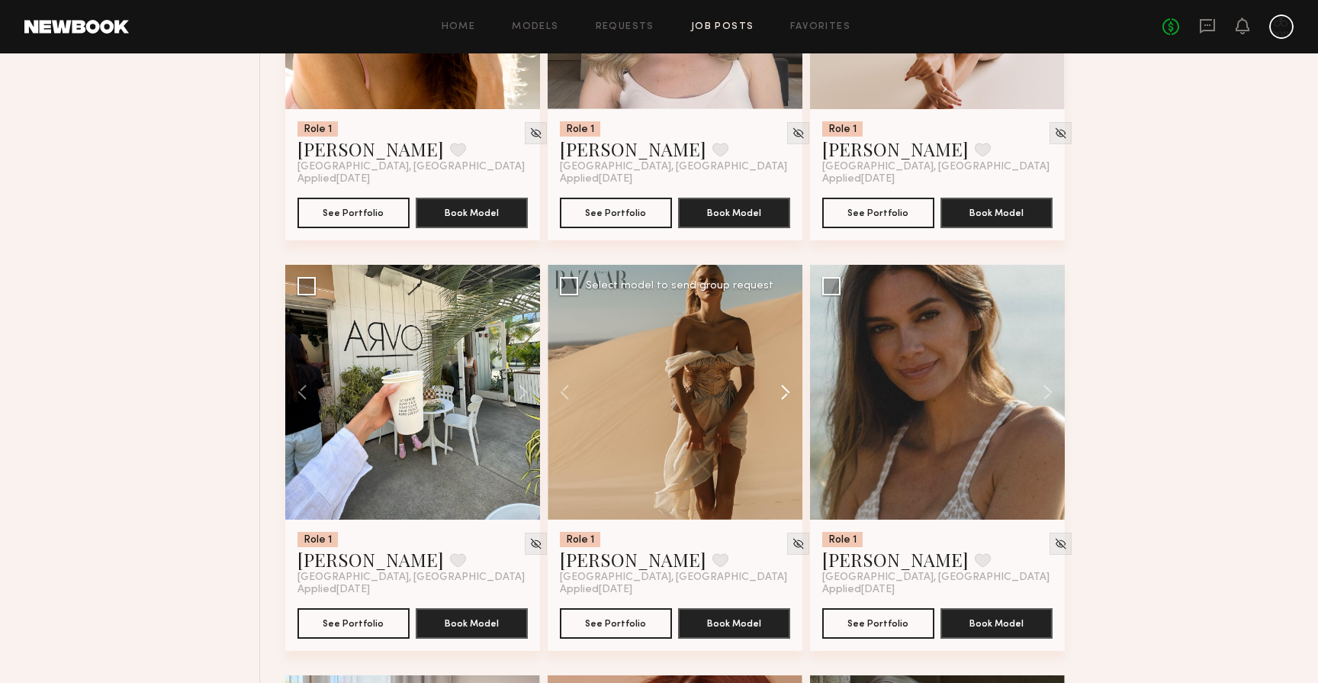
click at [783, 389] on button at bounding box center [778, 392] width 49 height 255
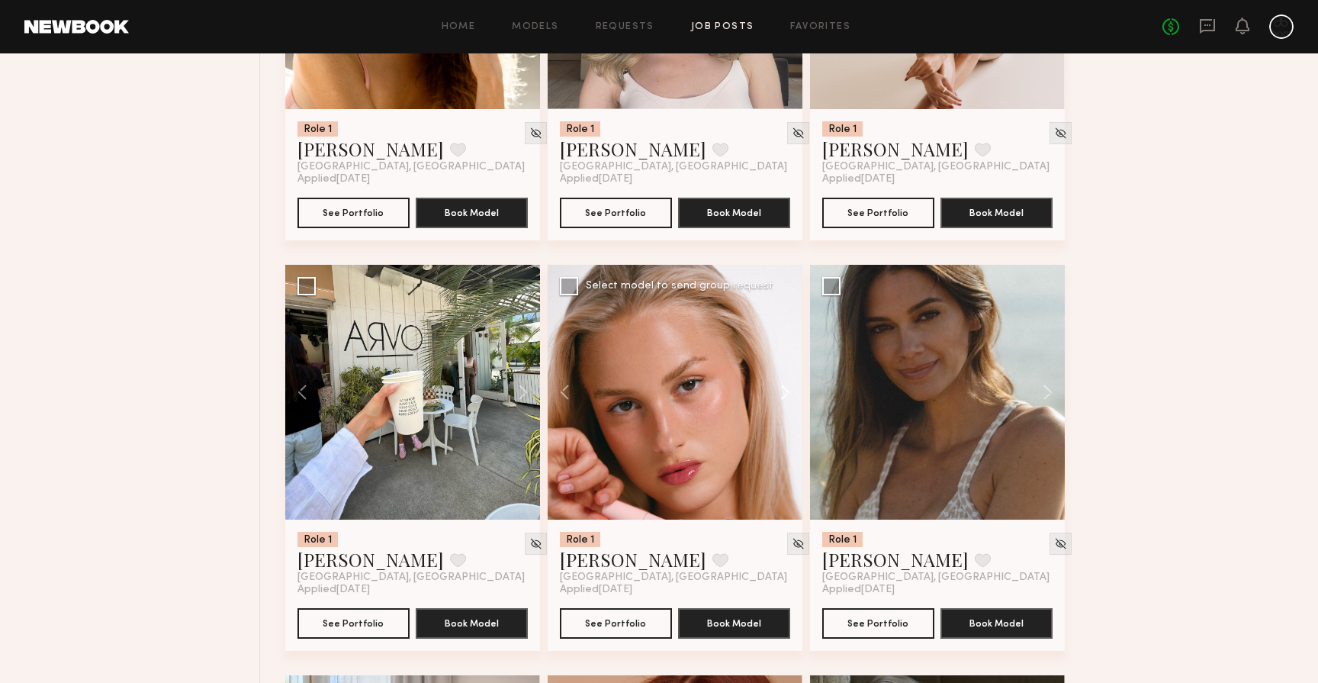
click at [783, 389] on button at bounding box center [778, 392] width 49 height 255
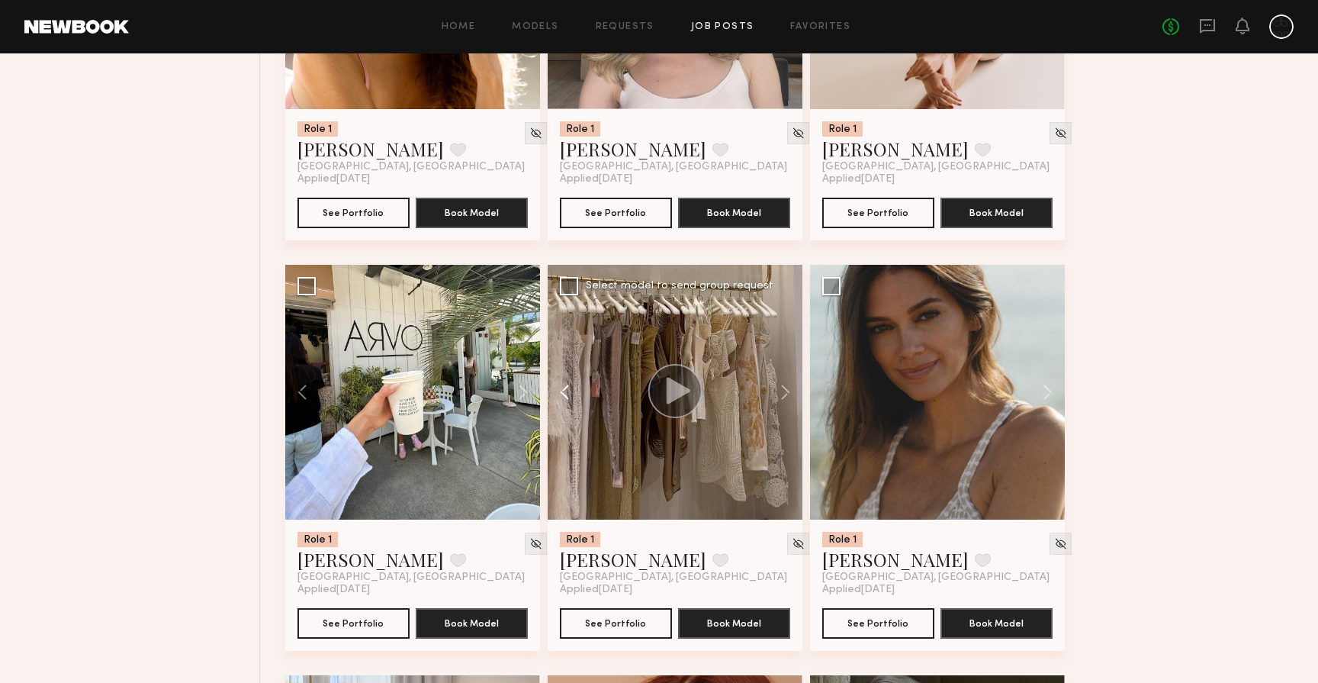
click at [575, 381] on button at bounding box center [572, 392] width 49 height 255
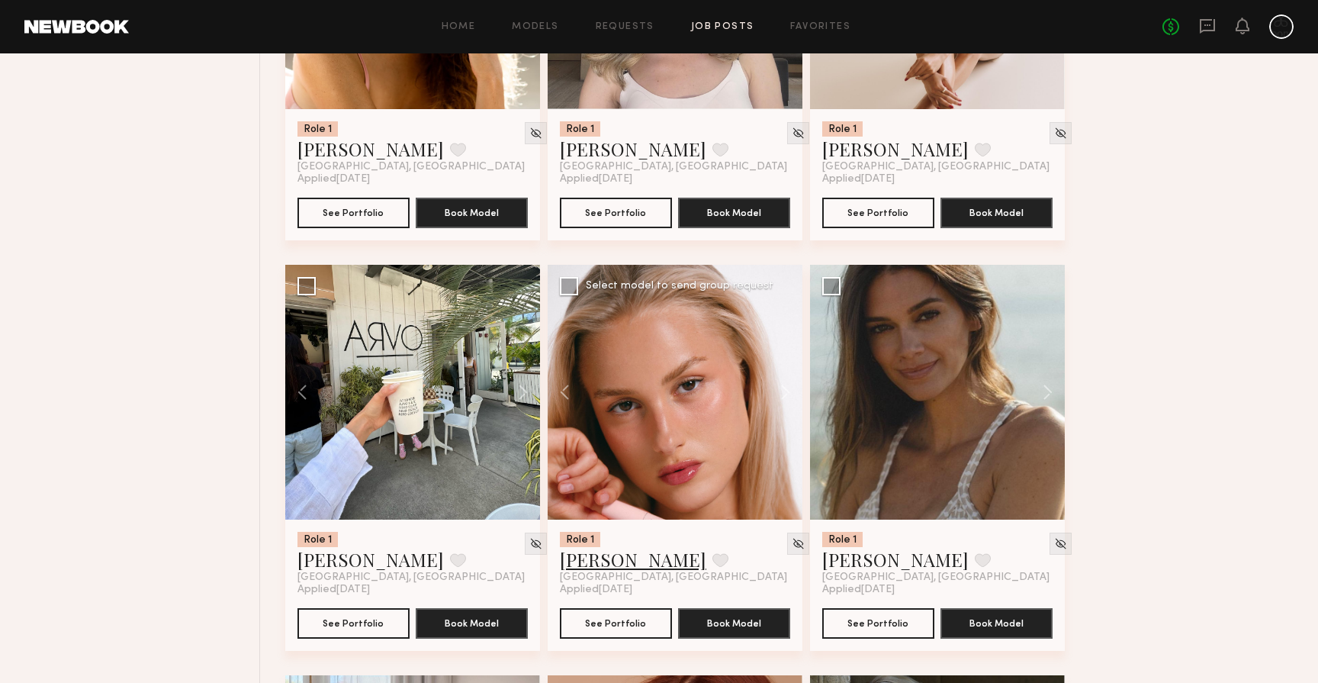
click at [655, 560] on link "[PERSON_NAME]" at bounding box center [633, 559] width 146 height 24
